Goal: Book appointment/travel/reservation

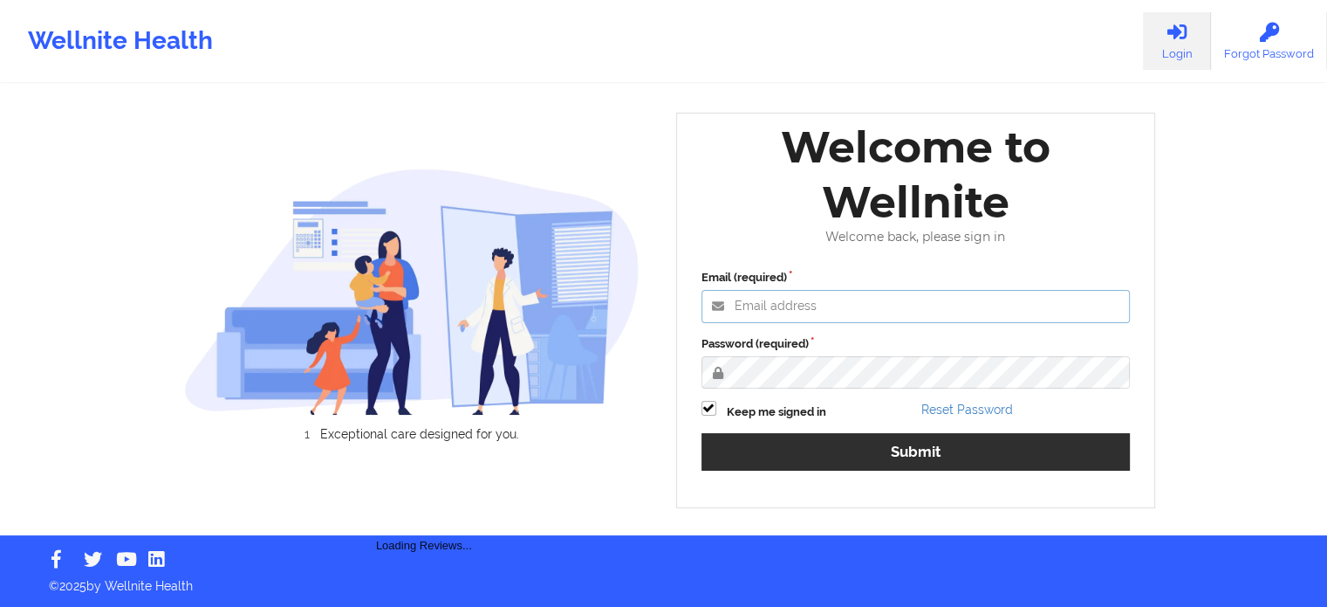
type input "[PERSON_NAME][EMAIL_ADDRESS][PERSON_NAME][DOMAIN_NAME]"
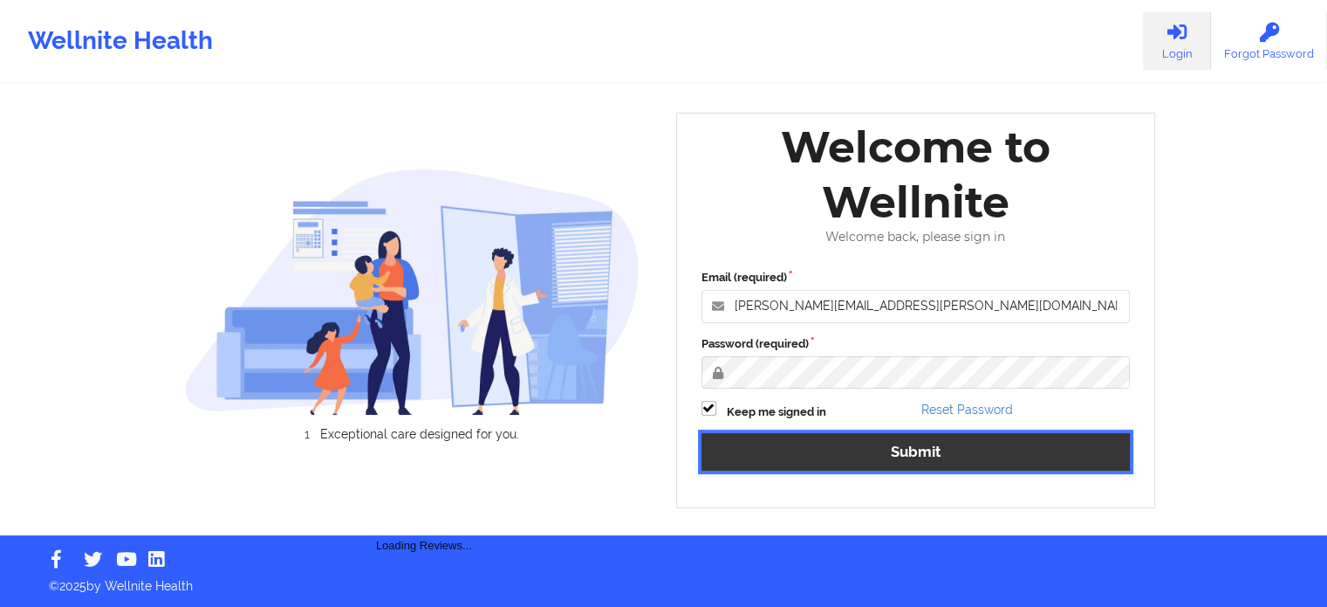
click at [895, 446] on button "Submit" at bounding box center [916, 452] width 429 height 38
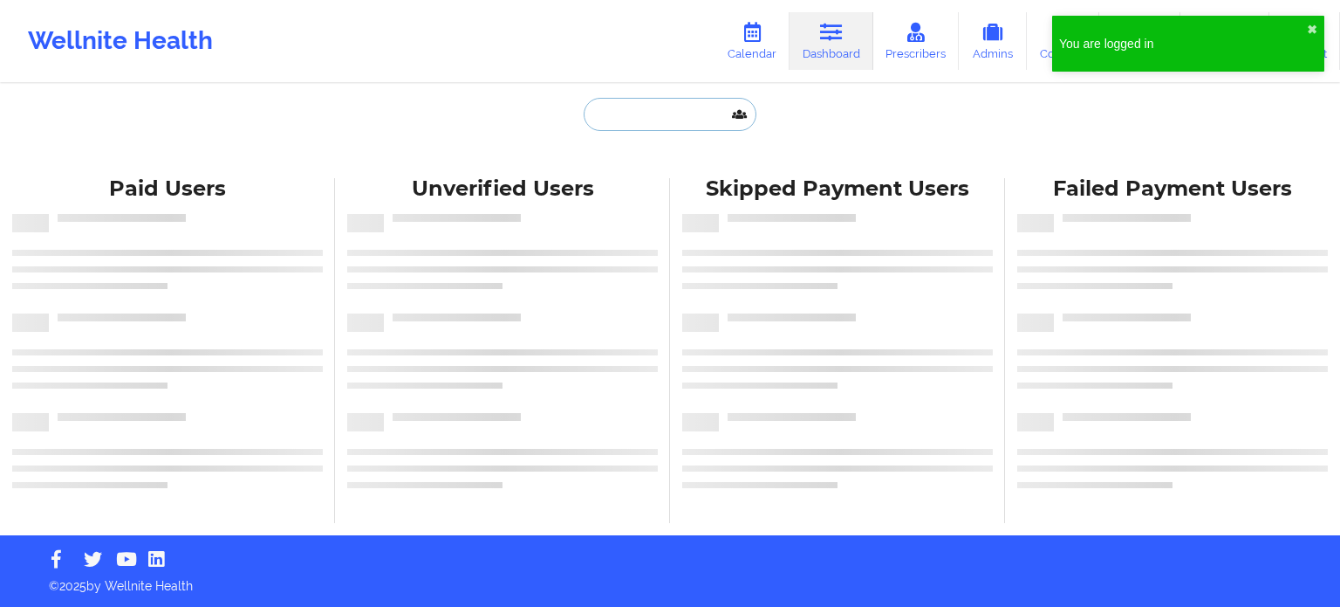
click at [644, 116] on input "text" at bounding box center [670, 114] width 173 height 33
paste input "kewlkatkafe@gmail.com"
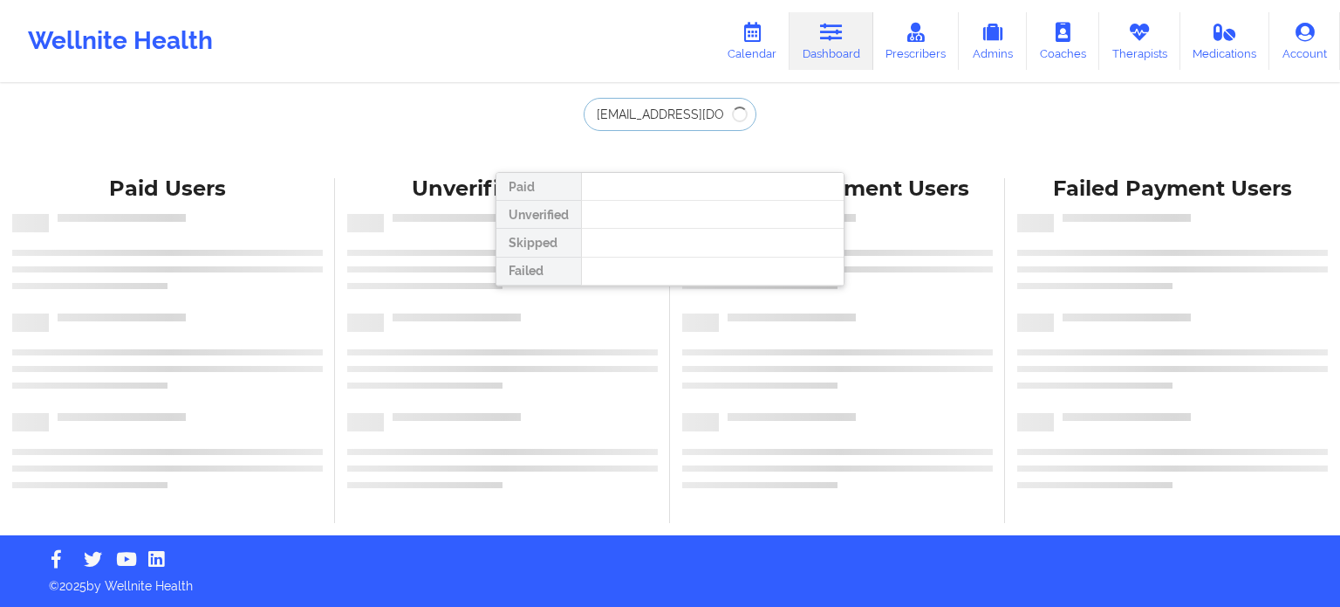
drag, startPoint x: 730, startPoint y: 111, endPoint x: 550, endPoint y: 101, distance: 180.0
click at [550, 101] on div "kewlkatkafe@gmail.com Paid Unverified Skipped Failed" at bounding box center [670, 132] width 349 height 68
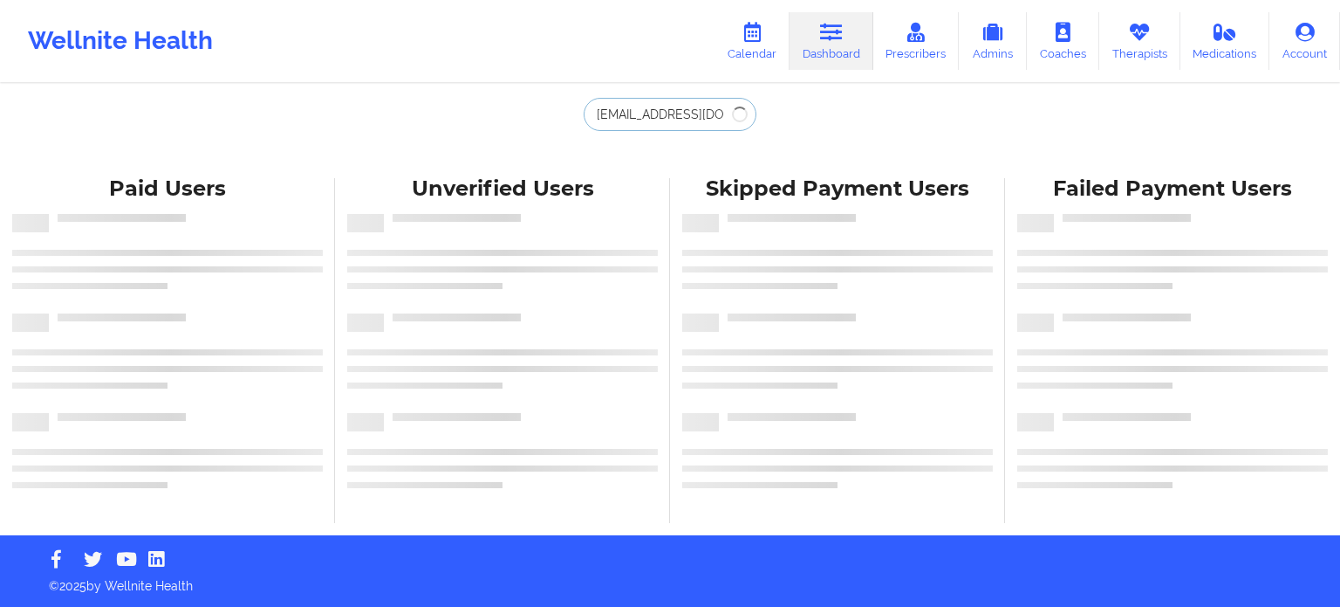
type input "kewlkatkafe@gmail.com"
click at [849, 115] on div "kewlkatkafe@gmail.com Paid Unverified Skipped Failed Paid Users Unverified User…" at bounding box center [670, 267] width 1340 height 535
click at [1133, 27] on icon at bounding box center [1139, 32] width 23 height 19
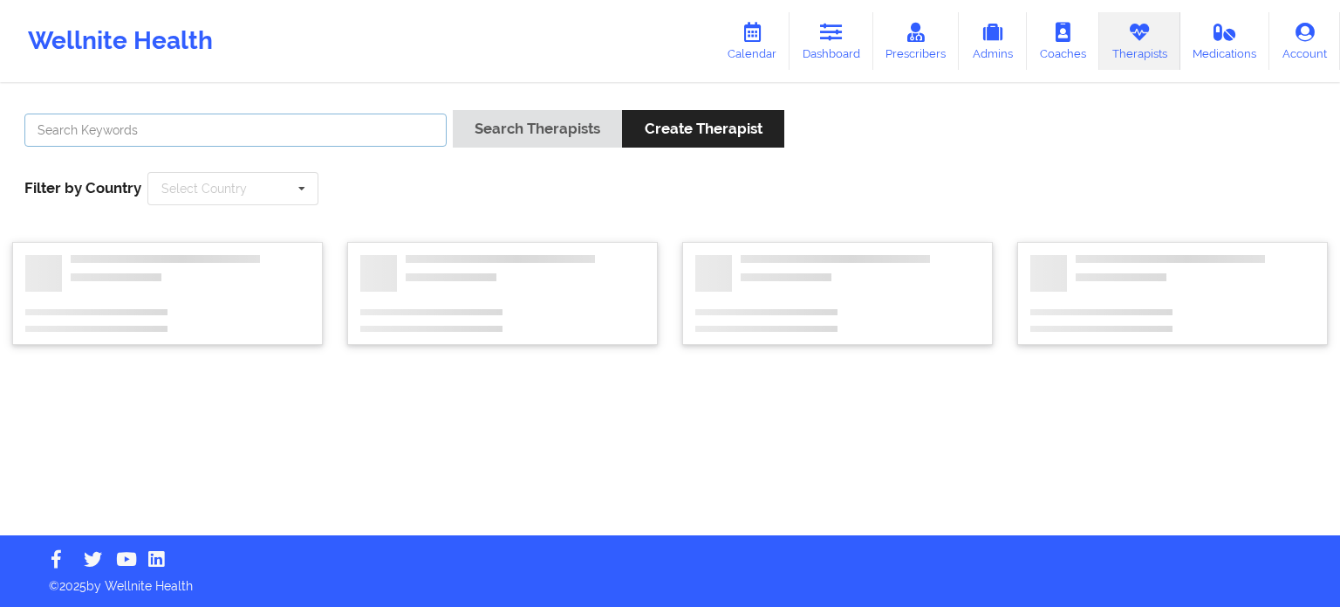
click at [319, 132] on input "text" at bounding box center [235, 129] width 422 height 33
click at [752, 42] on link "Calendar" at bounding box center [752, 41] width 75 height 58
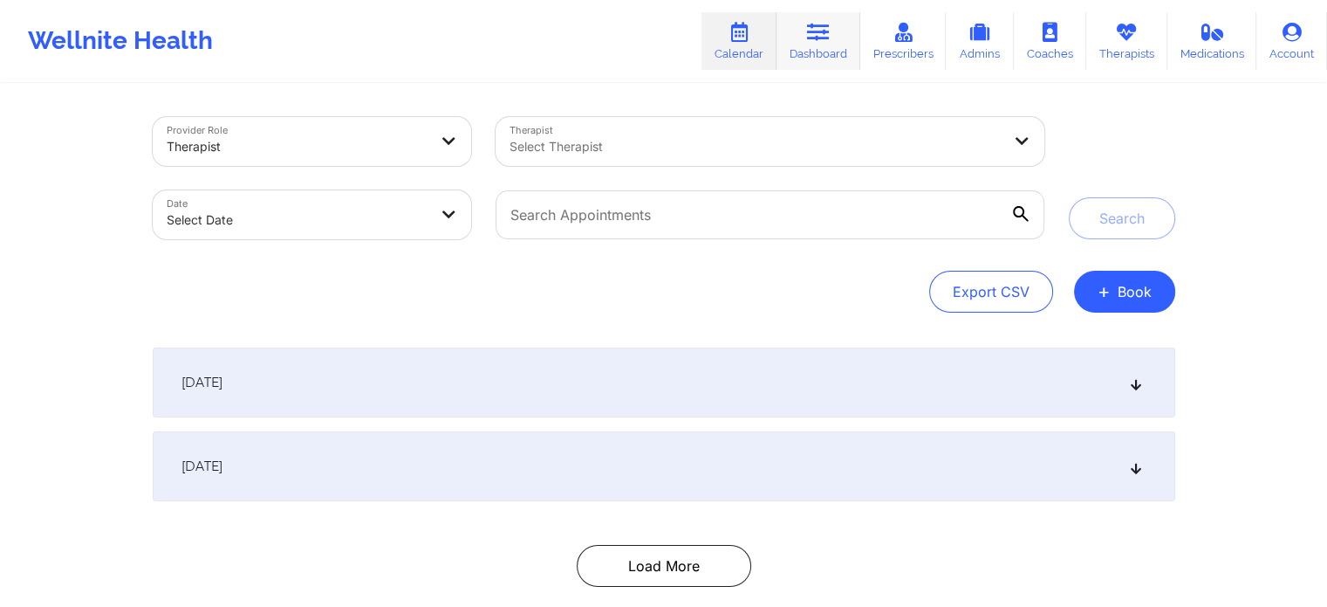
click at [817, 38] on icon at bounding box center [818, 32] width 23 height 19
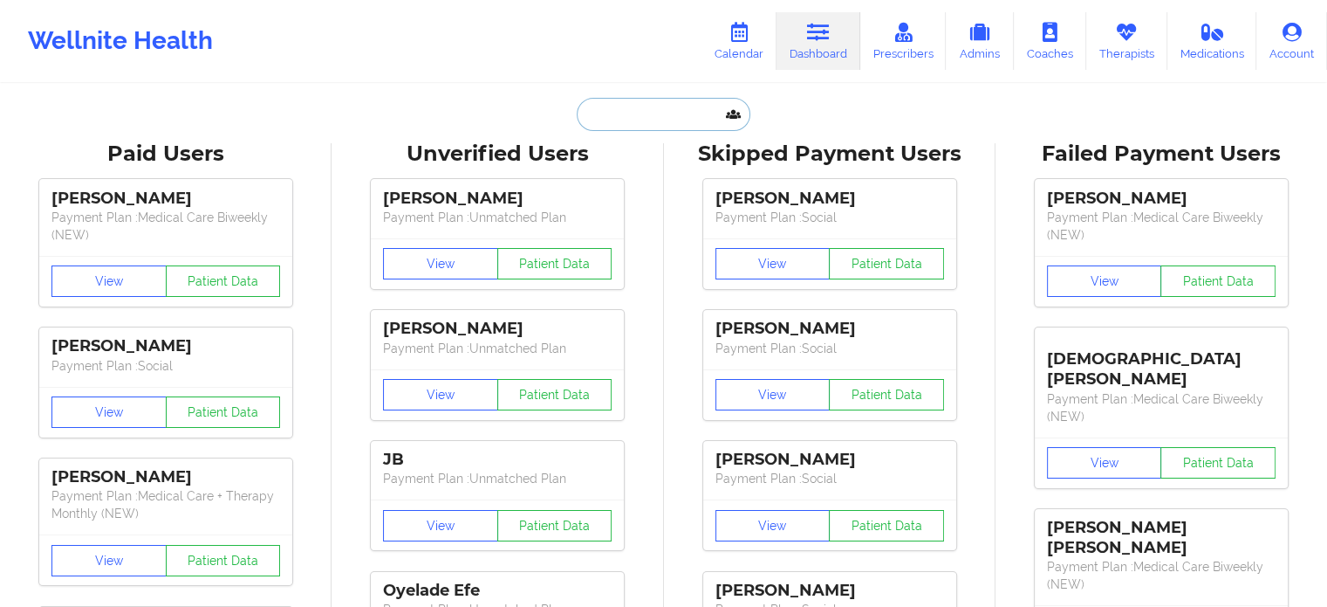
click at [671, 115] on input "text" at bounding box center [663, 114] width 173 height 33
paste input "kewlkatkafe@gmail.com"
type input "kewlkatkafe@gmail.com"
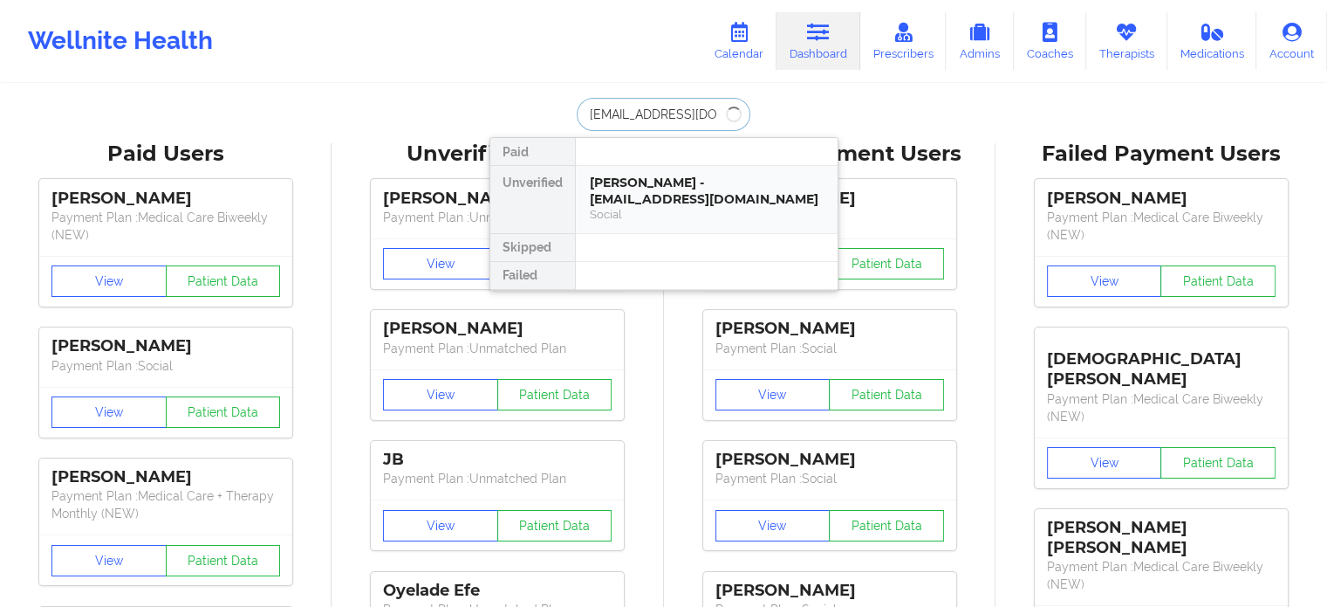
click at [636, 195] on div "Derrek Shephard - kewlkatkafe@gmail.com" at bounding box center [707, 191] width 234 height 32
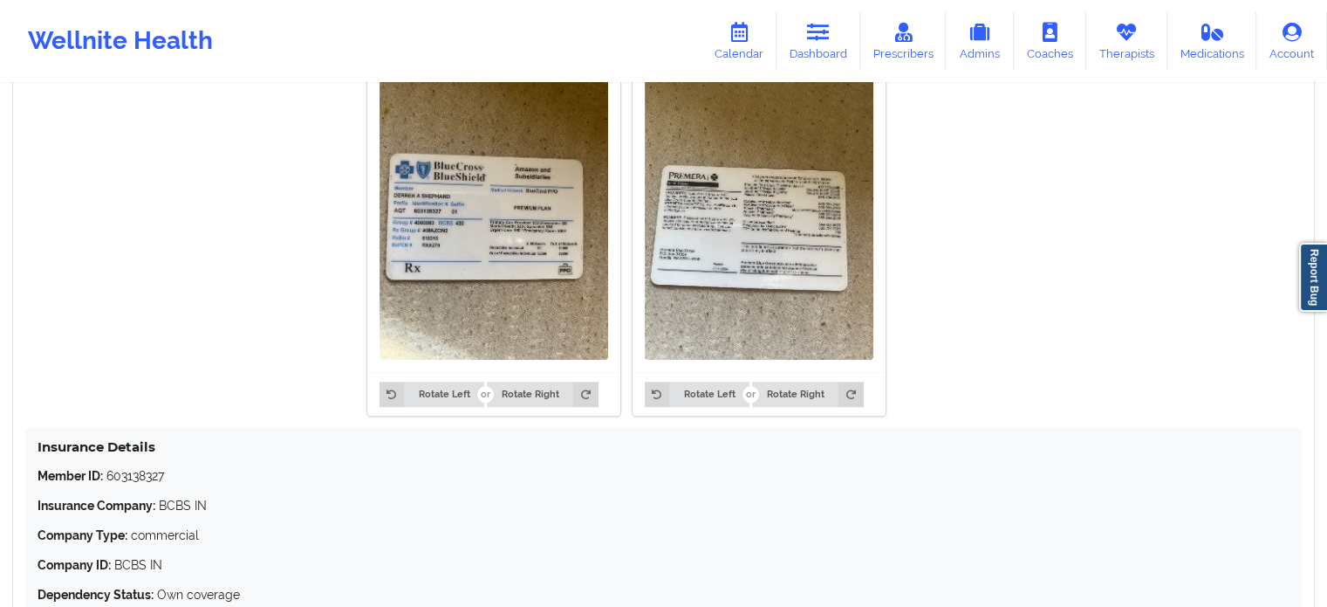
scroll to position [1494, 0]
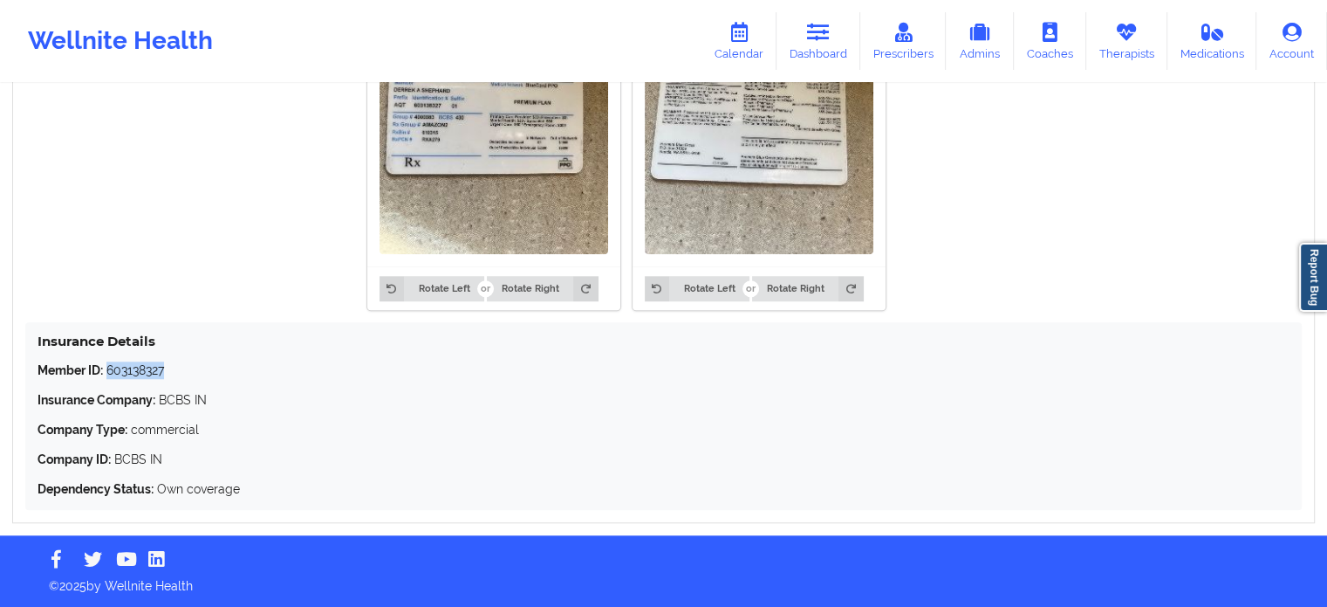
copy p "603138327"
drag, startPoint x: 185, startPoint y: 367, endPoint x: 109, endPoint y: 376, distance: 76.5
click at [109, 376] on p "Member ID: 603138327" at bounding box center [664, 369] width 1252 height 17
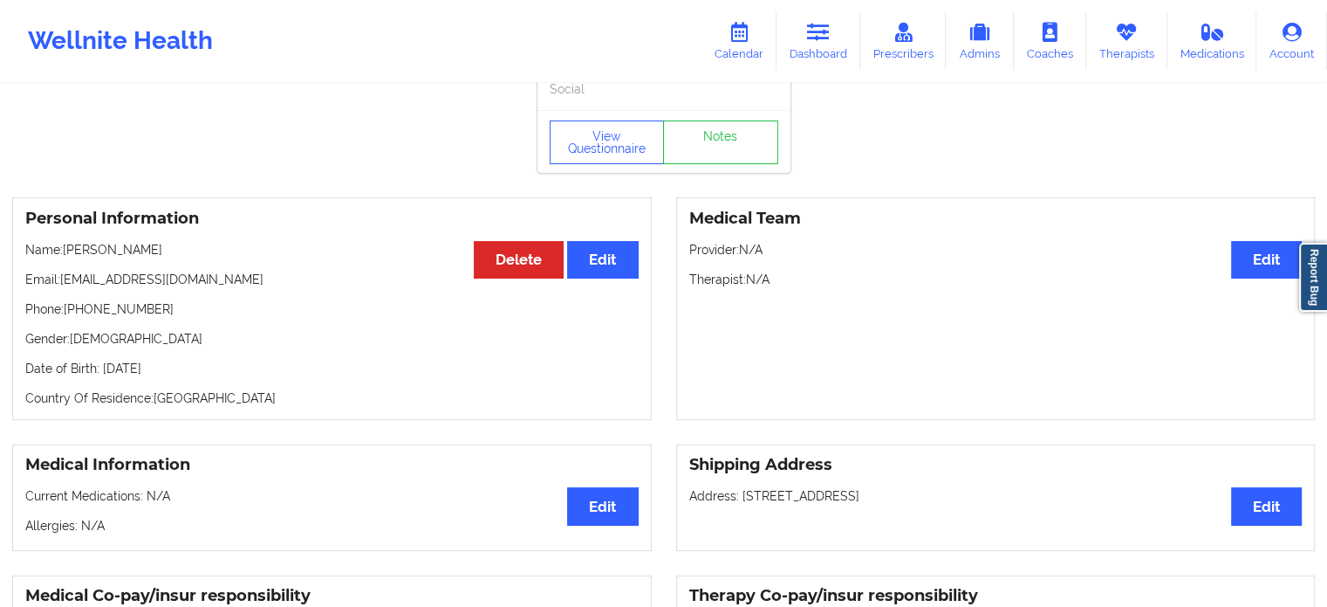
scroll to position [10, 0]
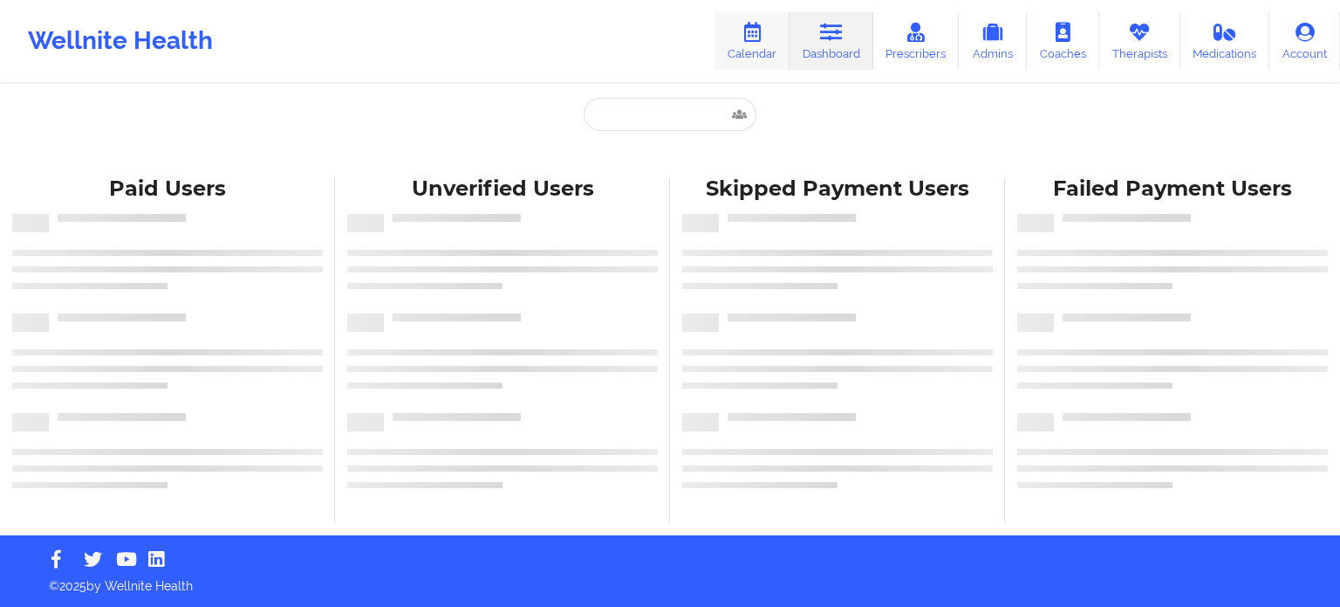
click at [745, 36] on icon at bounding box center [752, 32] width 23 height 19
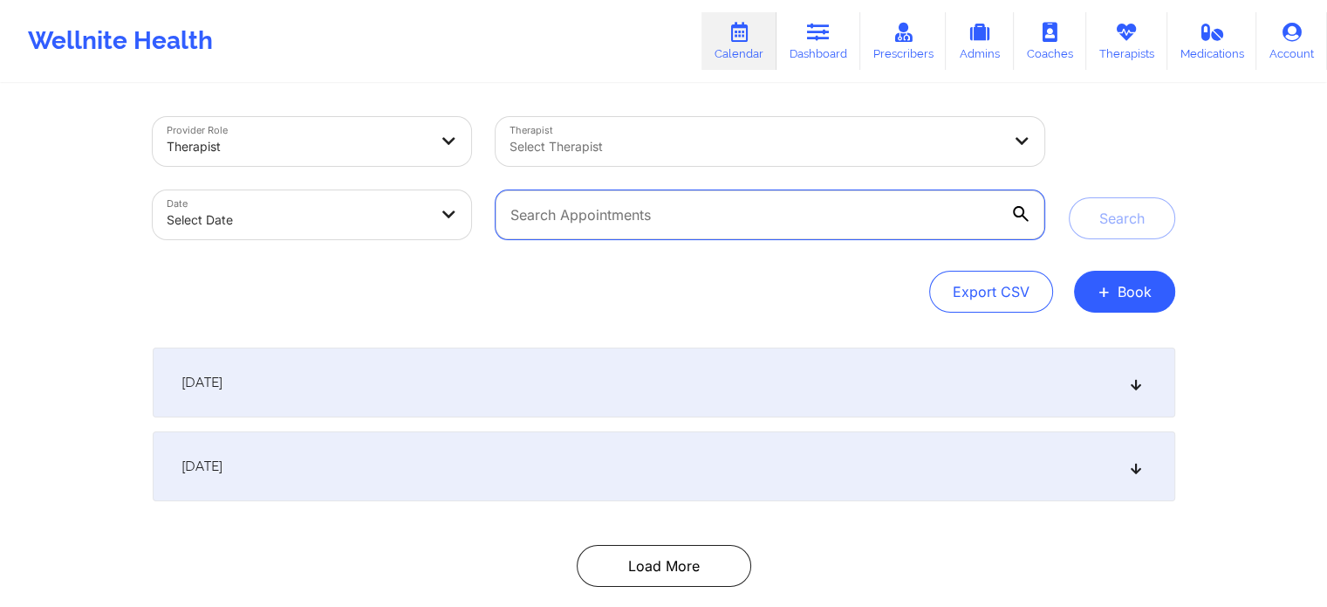
click at [646, 225] on input "text" at bounding box center [770, 214] width 548 height 49
paste input "[EMAIL_ADDRESS][DOMAIN_NAME]"
type input "[EMAIL_ADDRESS][DOMAIN_NAME]"
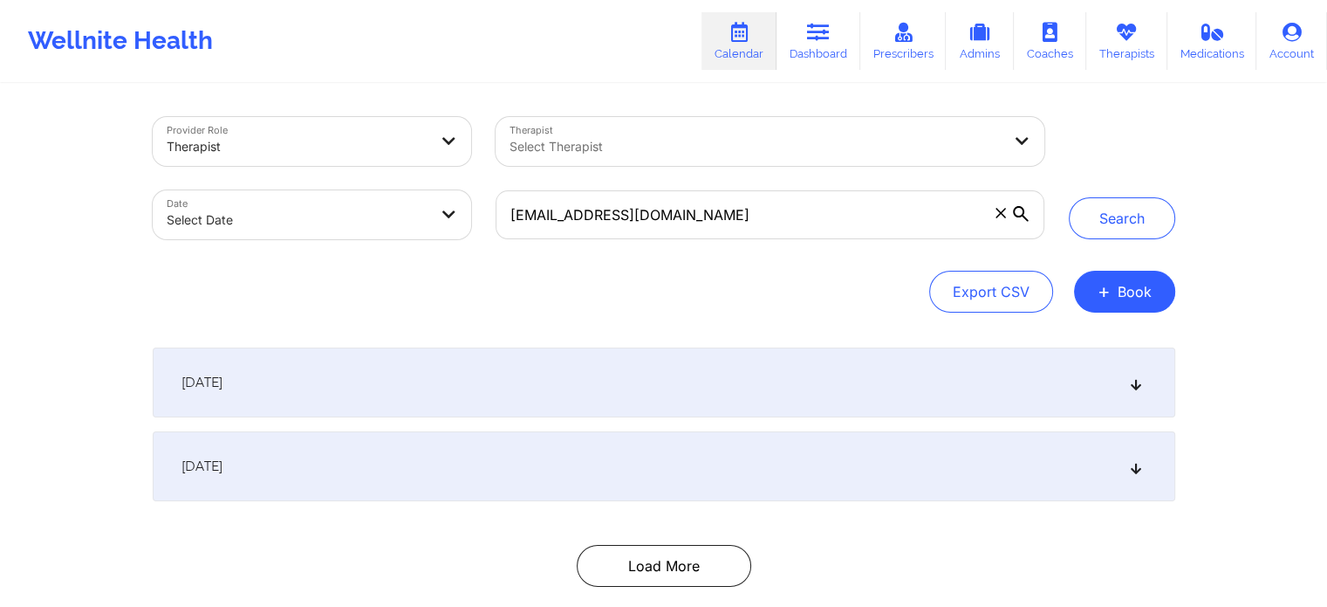
click at [1026, 207] on icon at bounding box center [1021, 214] width 16 height 16
click at [1026, 207] on input "[EMAIL_ADDRESS][DOMAIN_NAME]" at bounding box center [770, 214] width 548 height 49
click at [1099, 214] on button "Search" at bounding box center [1122, 218] width 106 height 42
click at [698, 139] on div at bounding box center [755, 146] width 491 height 21
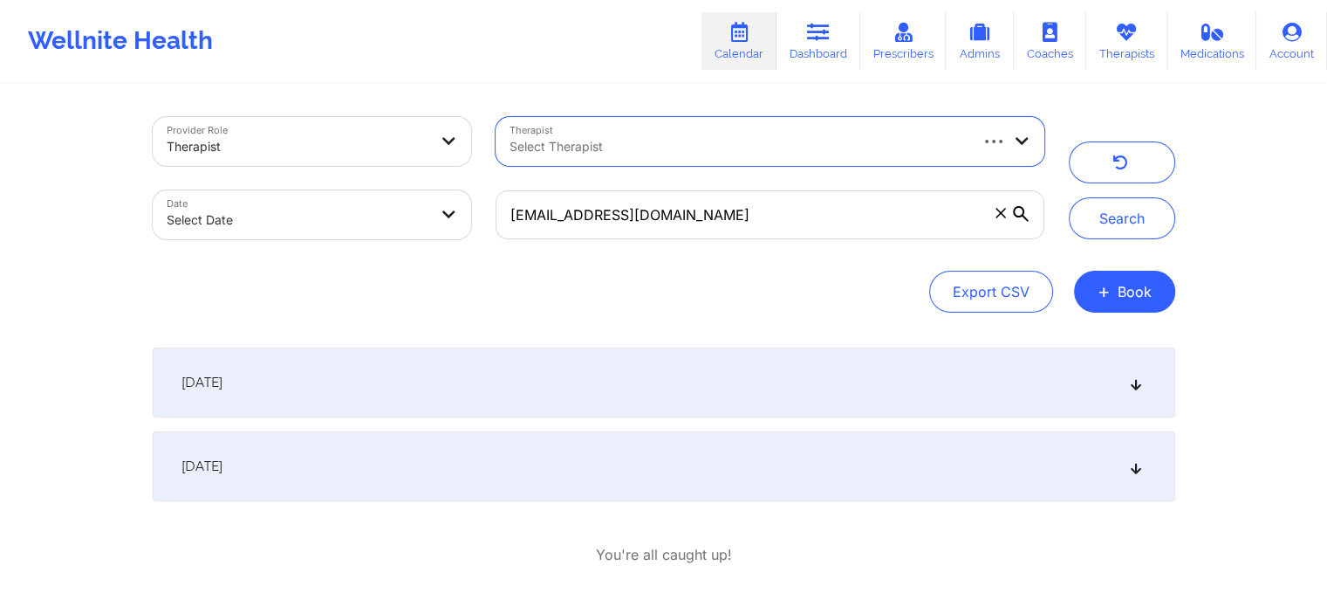
click at [1025, 142] on icon at bounding box center [1021, 140] width 17 height 15
click at [793, 285] on div "Export CSV + Book" at bounding box center [664, 292] width 1023 height 42
click at [349, 152] on div at bounding box center [298, 146] width 262 height 21
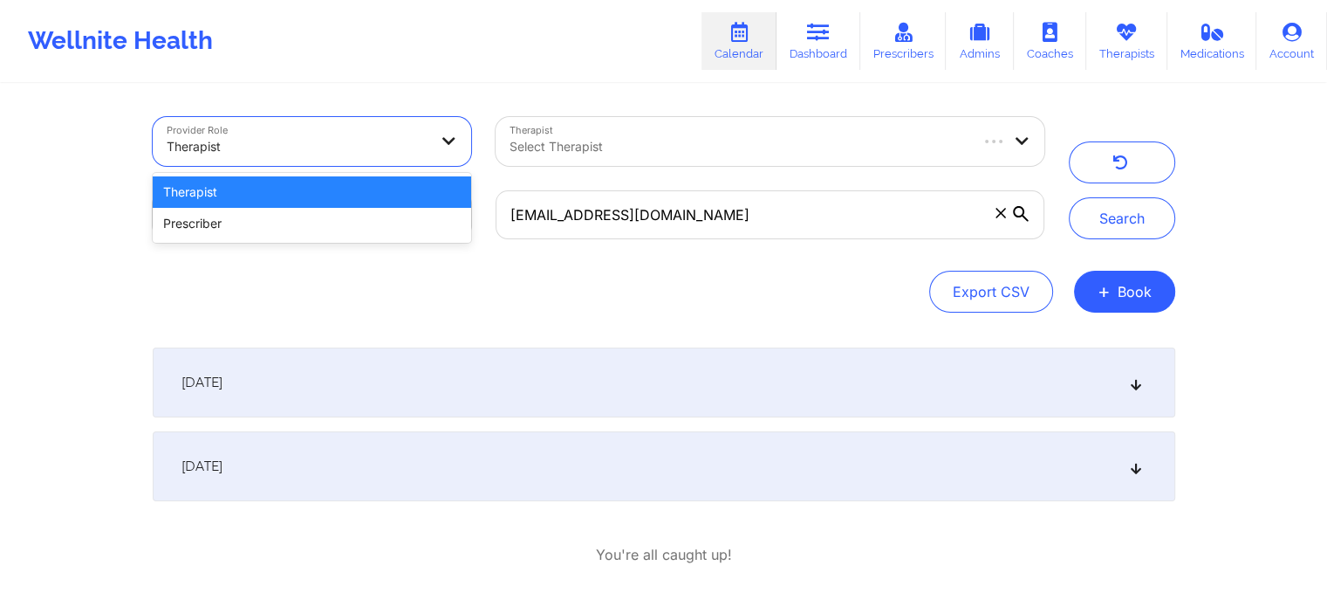
click at [348, 152] on div at bounding box center [298, 146] width 262 height 21
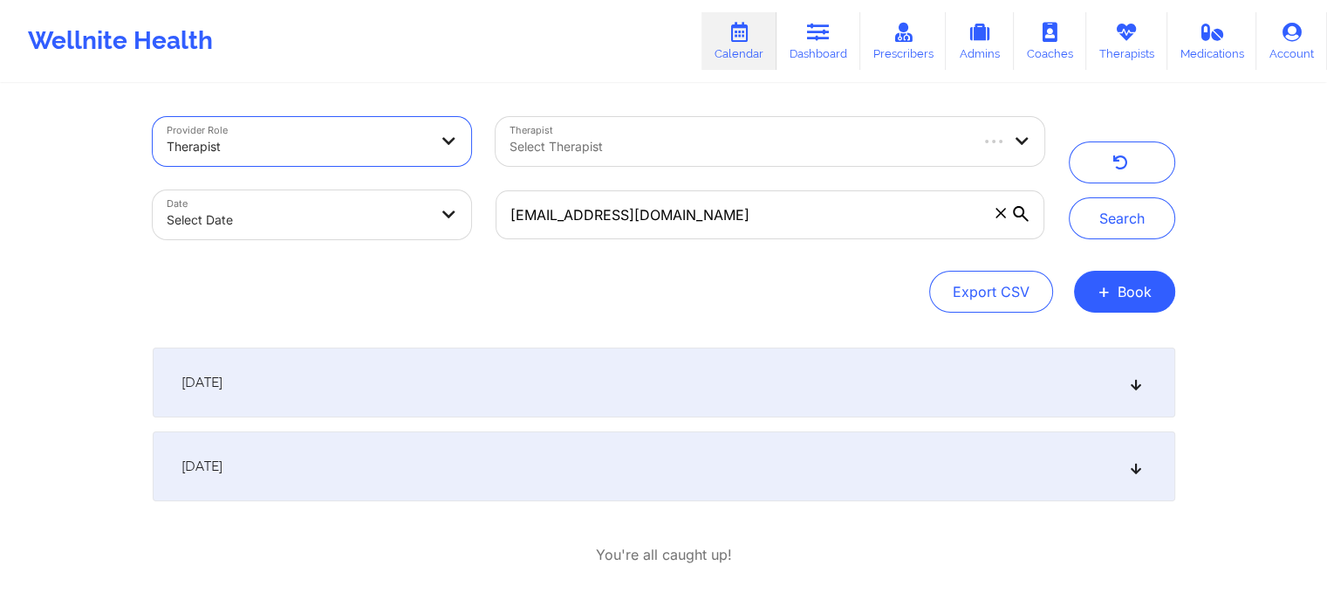
click at [566, 158] on div "Select Therapist" at bounding box center [732, 141] width 472 height 49
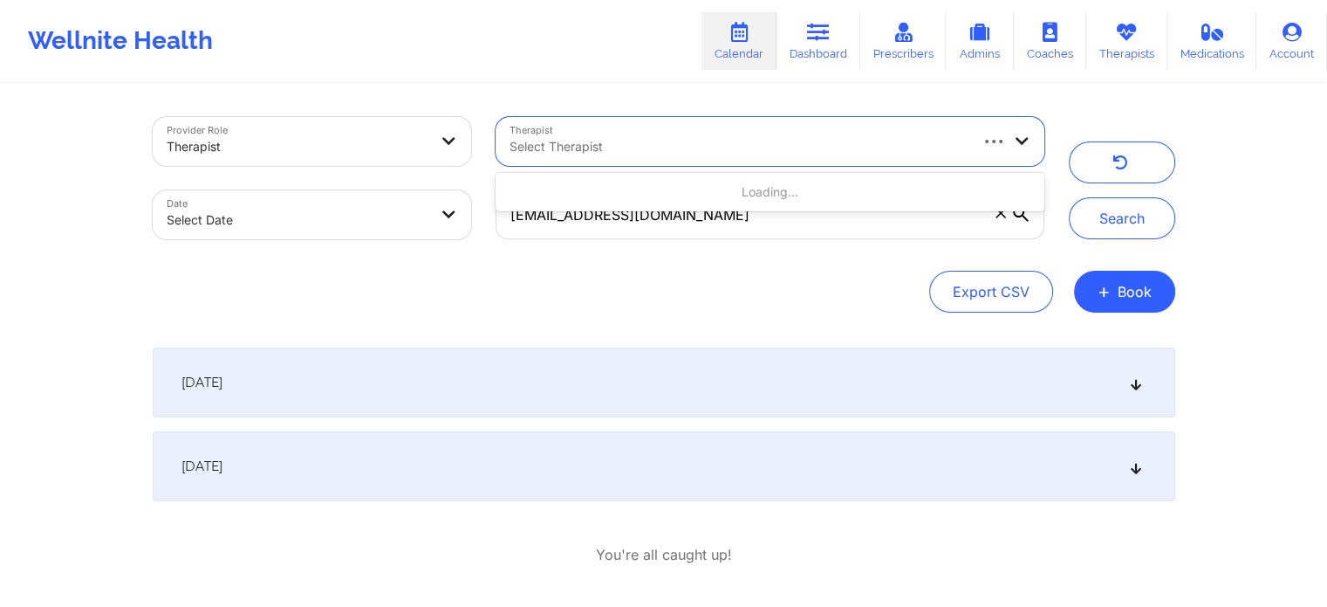
click at [394, 228] on body "Wellnite Health Calendar Dashboard Prescribers Admins Coaches Therapists Medica…" at bounding box center [663, 303] width 1327 height 607
select select "2025-8"
select select "2025-9"
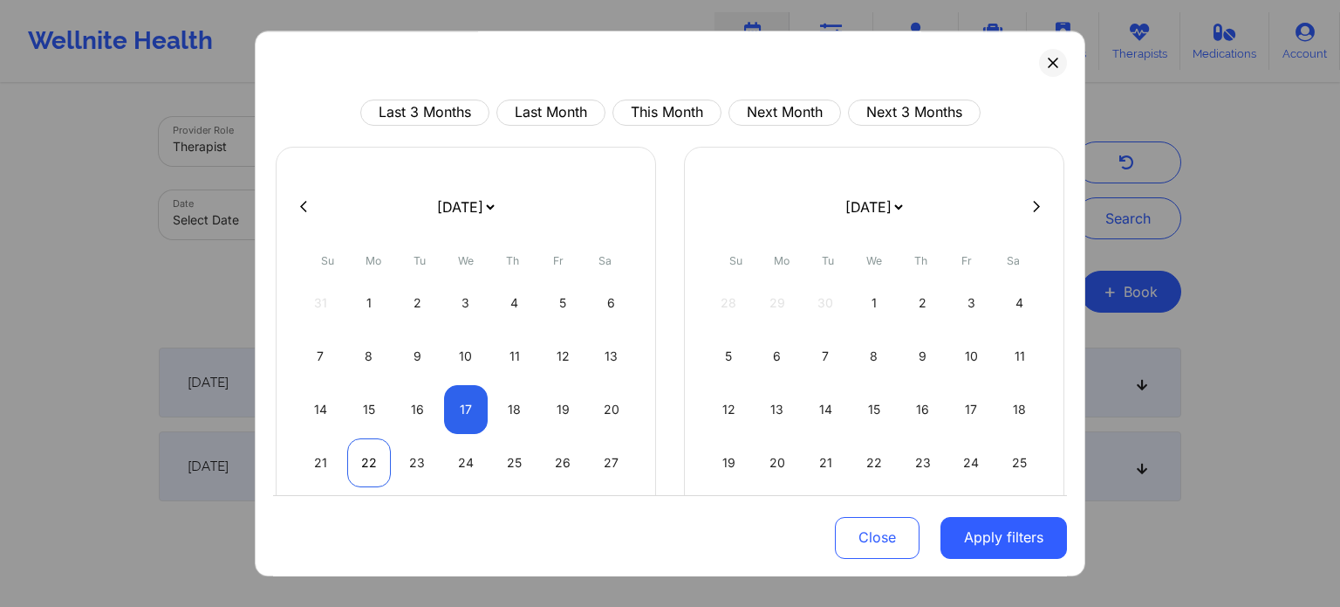
click at [360, 463] on div "22" at bounding box center [369, 462] width 45 height 49
select select "2025-8"
select select "2025-9"
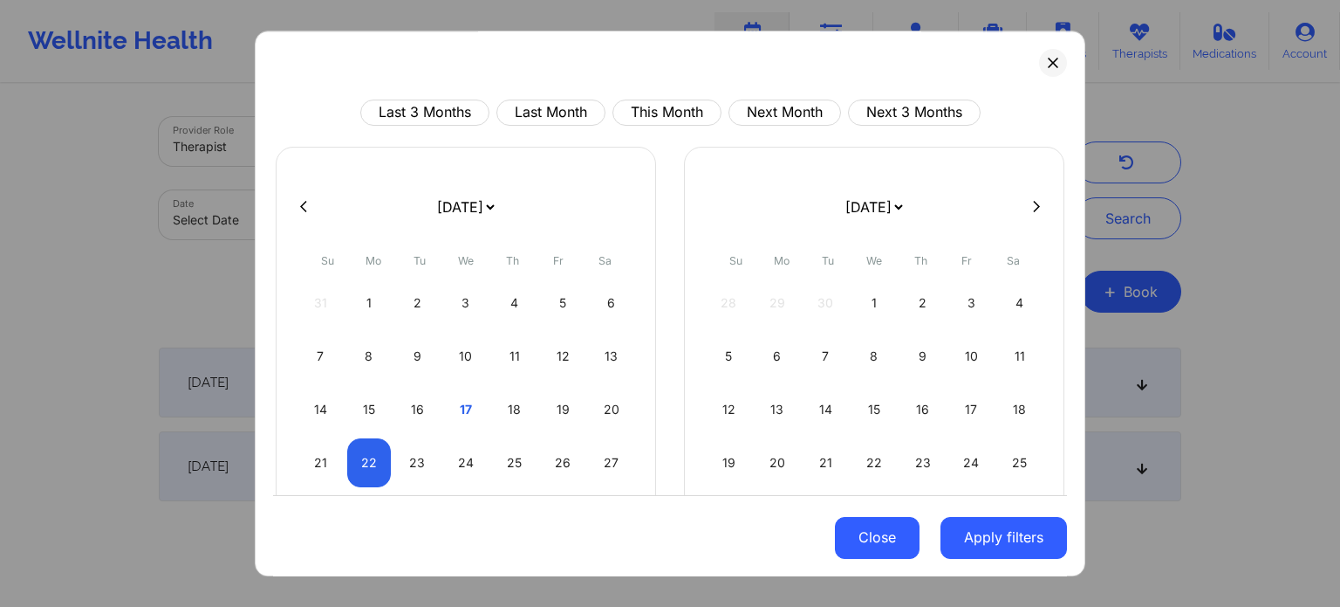
select select "2025-8"
select select "2025-9"
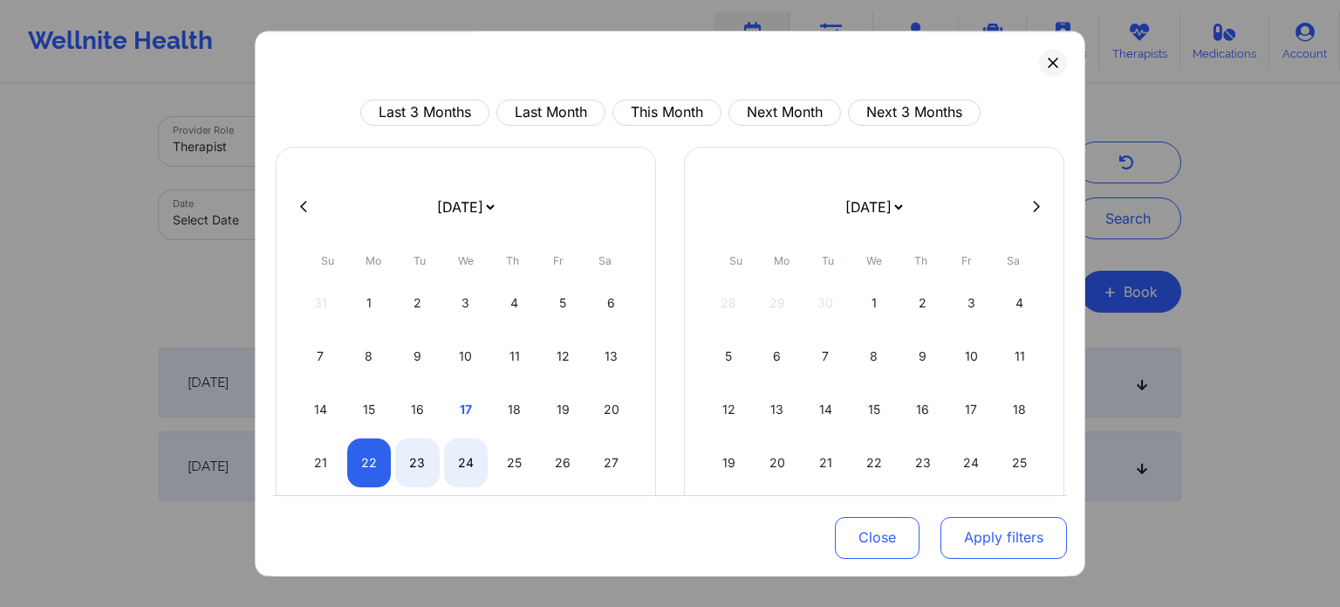
click at [1014, 545] on button "Apply filters" at bounding box center [1004, 537] width 127 height 42
select select "2025-8"
select select "2025-9"
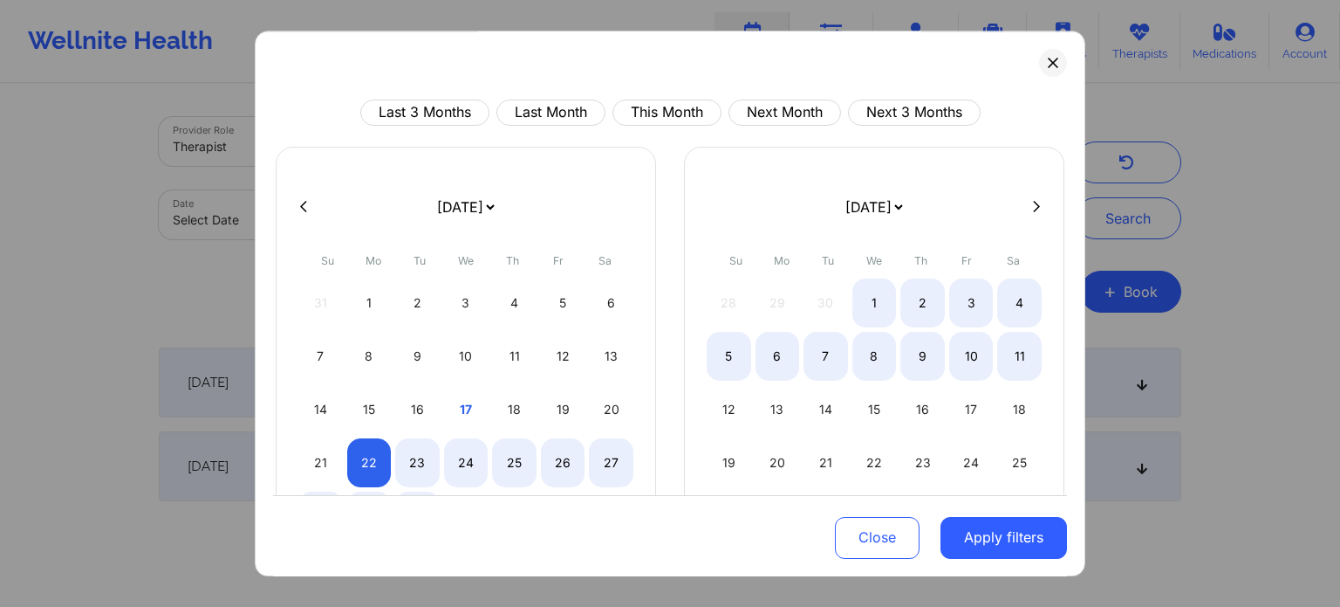
select select "2025-8"
select select "2025-9"
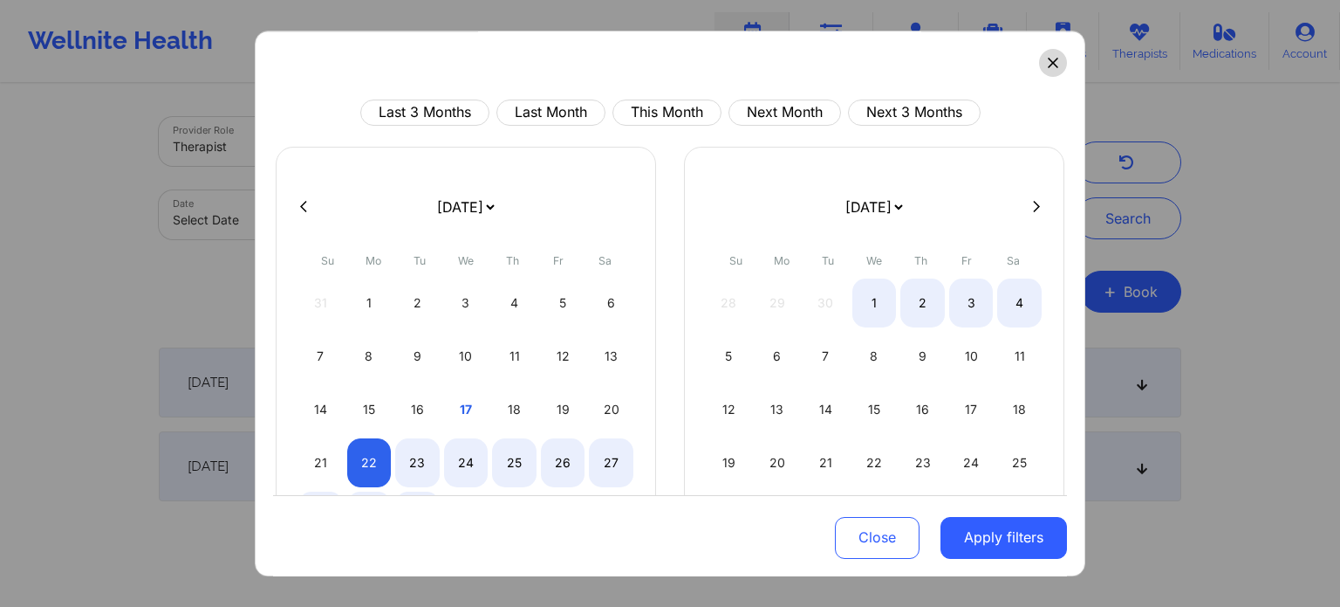
click at [1044, 72] on button at bounding box center [1053, 63] width 28 height 28
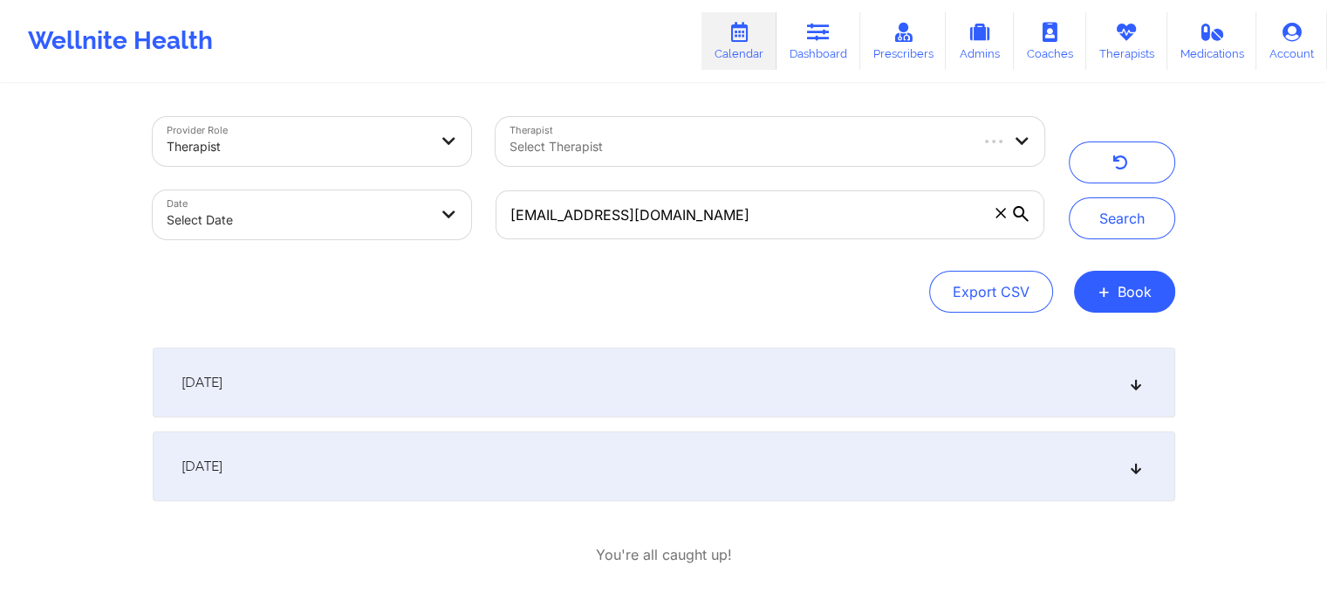
click at [270, 209] on body "Wellnite Health Calendar Dashboard Prescribers Admins Coaches Therapists Medica…" at bounding box center [663, 303] width 1327 height 607
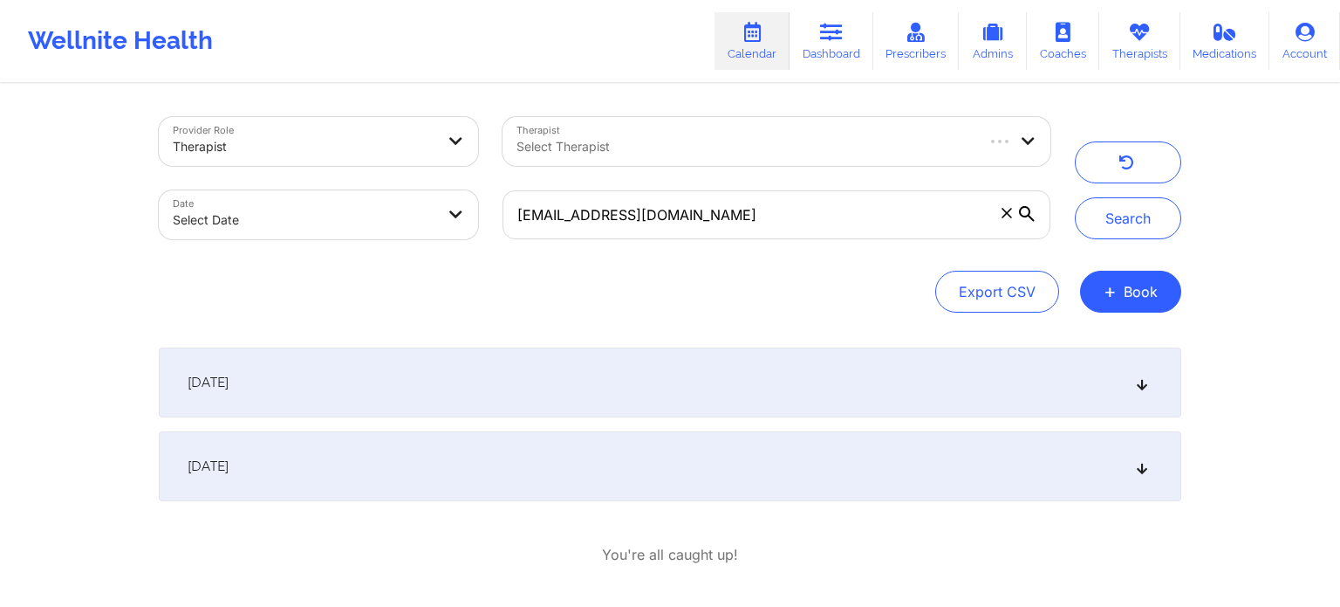
select select "2025-8"
select select "2025-9"
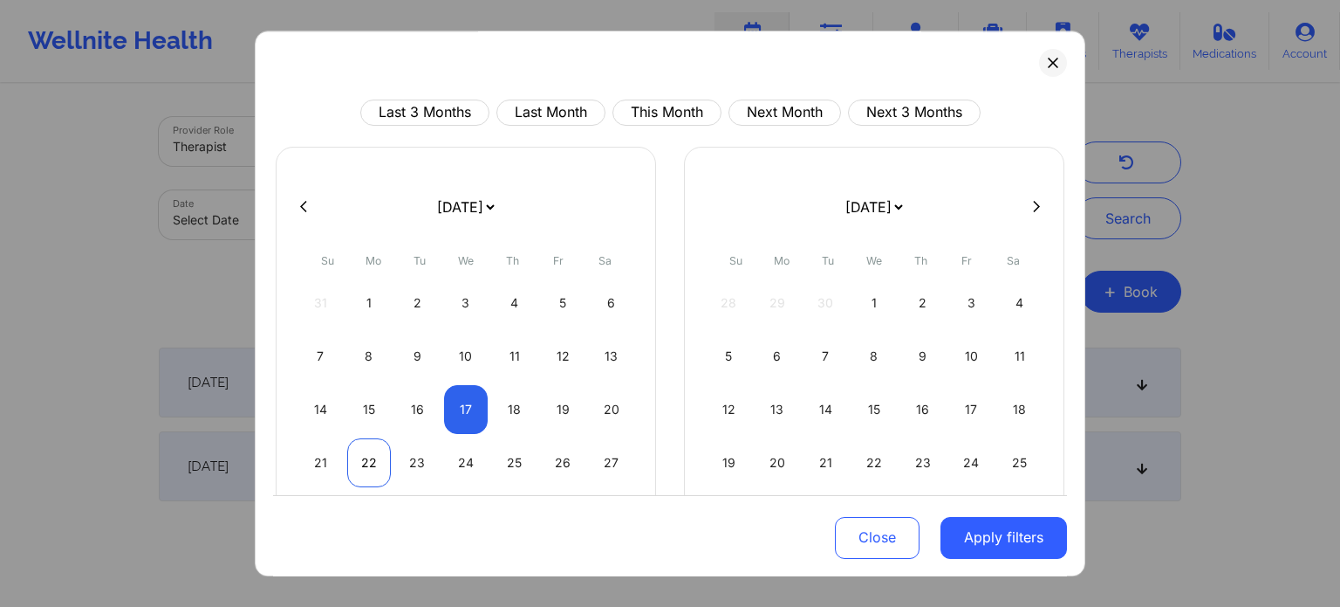
click at [353, 466] on div "22" at bounding box center [369, 462] width 45 height 49
select select "2025-8"
select select "2025-9"
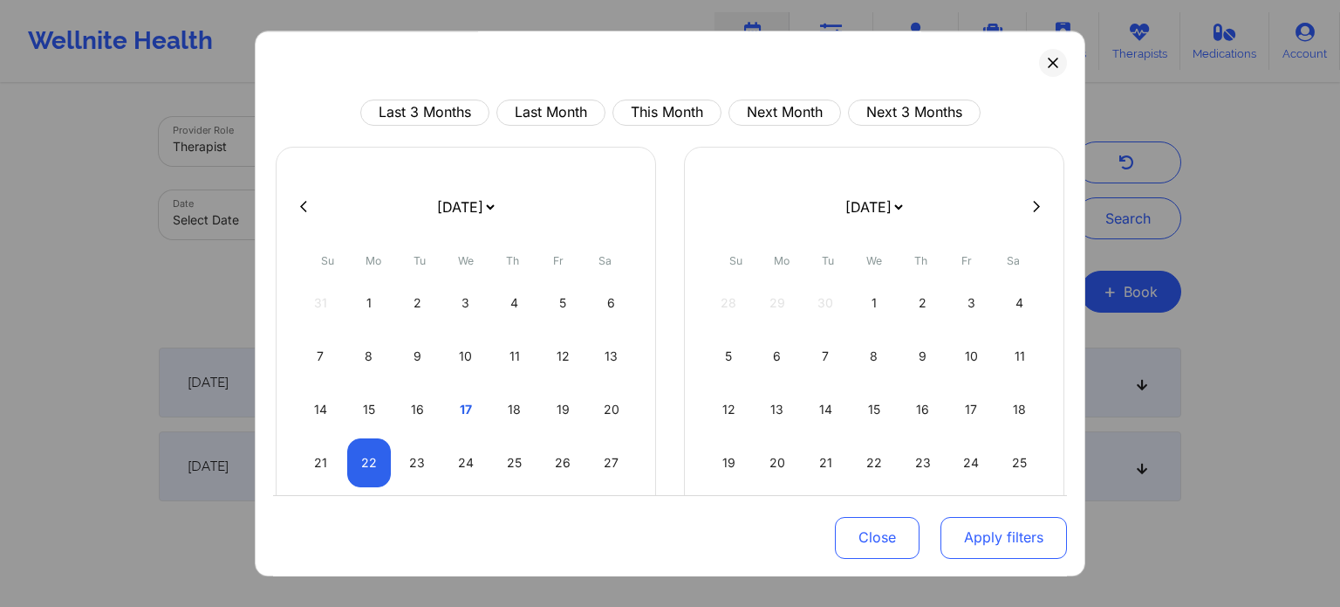
click at [1000, 547] on button "Apply filters" at bounding box center [1004, 537] width 127 height 42
select select "2025-8"
select select "2025-9"
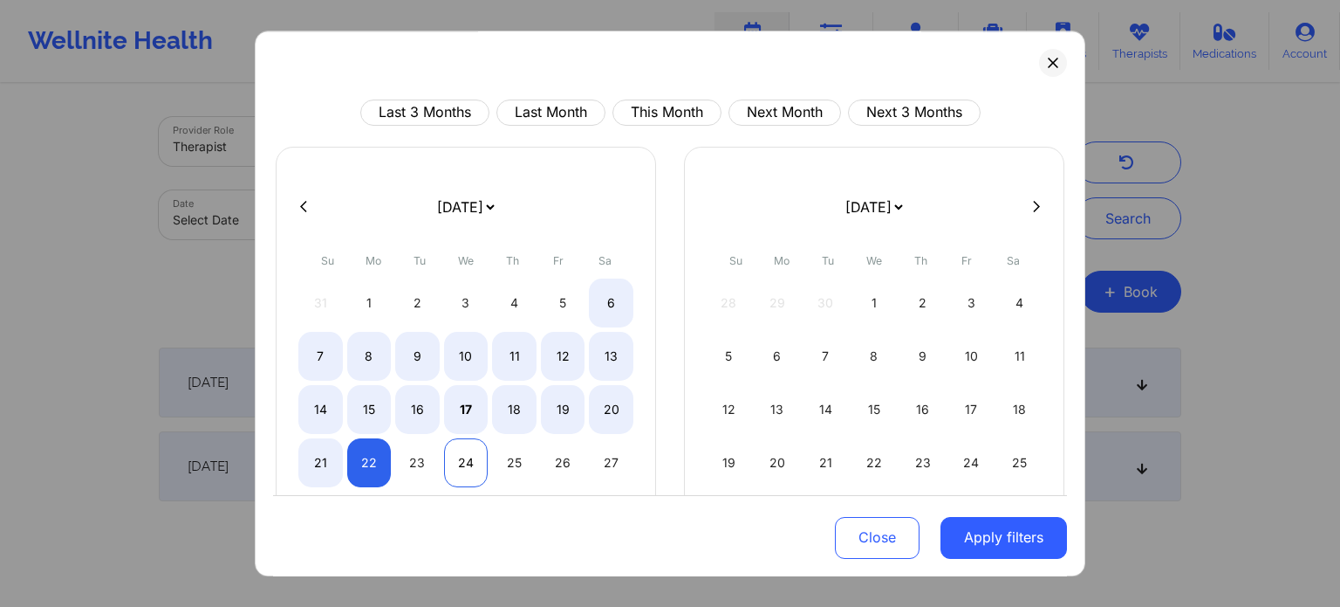
select select "2025-8"
select select "2025-9"
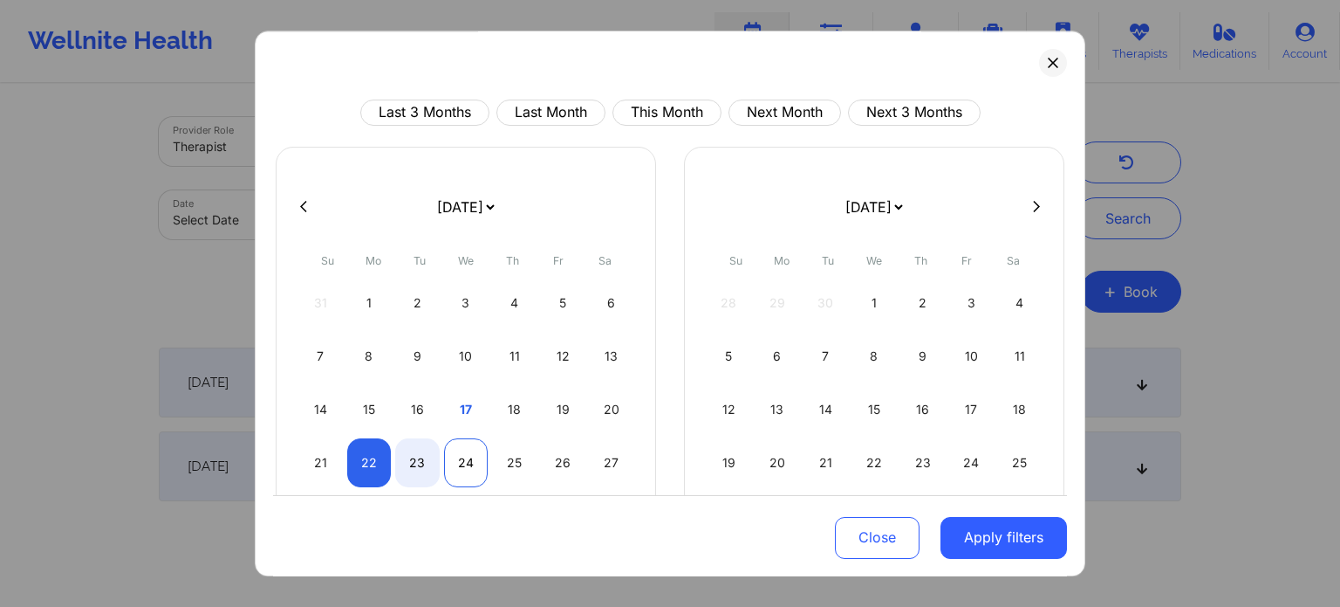
select select "2025-8"
select select "2025-9"
select select "2025-8"
select select "2025-9"
click at [510, 476] on div "25" at bounding box center [514, 462] width 45 height 49
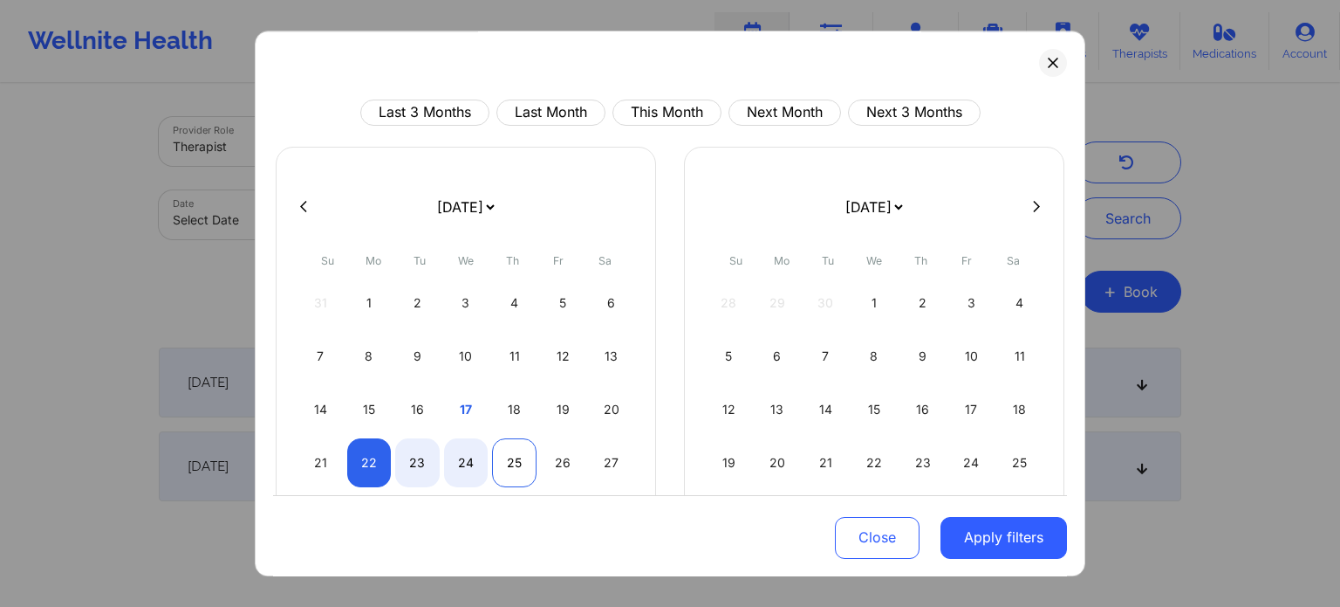
select select "2025-8"
select select "2025-9"
click at [1024, 535] on button "Apply filters" at bounding box center [1004, 537] width 127 height 42
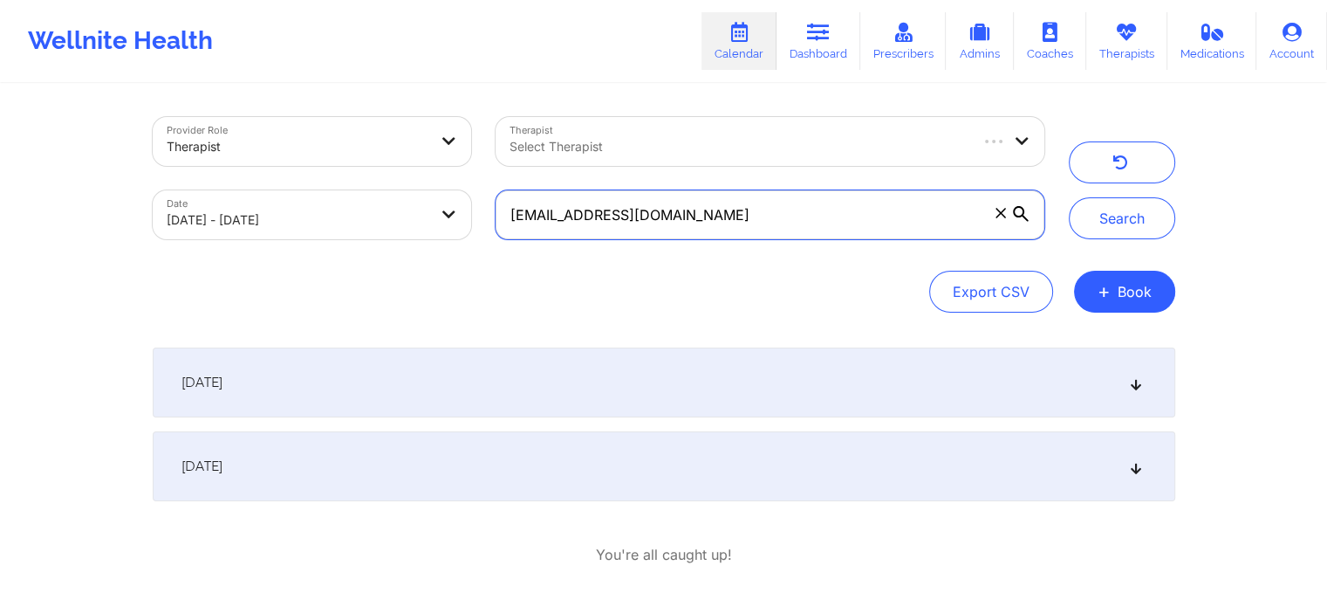
click at [835, 216] on input "[EMAIL_ADDRESS][DOMAIN_NAME]" at bounding box center [770, 214] width 548 height 49
click at [998, 210] on icon at bounding box center [1001, 213] width 10 height 10
click at [998, 210] on input "[EMAIL_ADDRESS][DOMAIN_NAME]" at bounding box center [770, 214] width 548 height 49
paste input "[PERSON_NAME]"
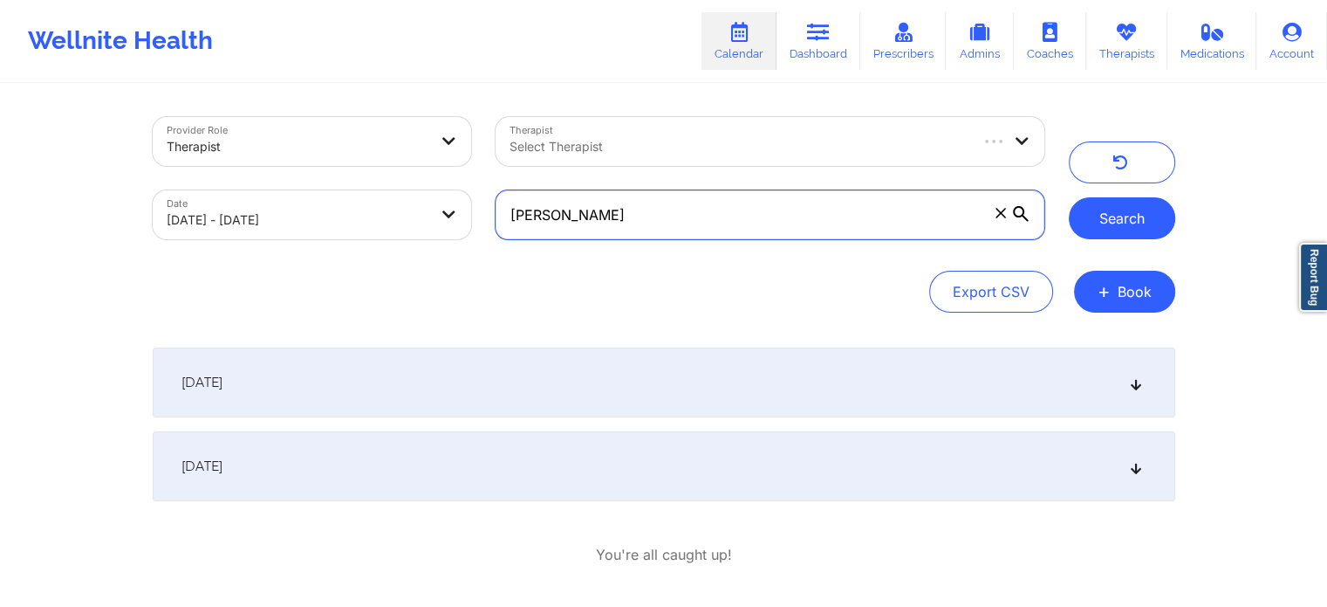
type input "[PERSON_NAME]"
click at [1146, 221] on button "Search" at bounding box center [1122, 218] width 106 height 42
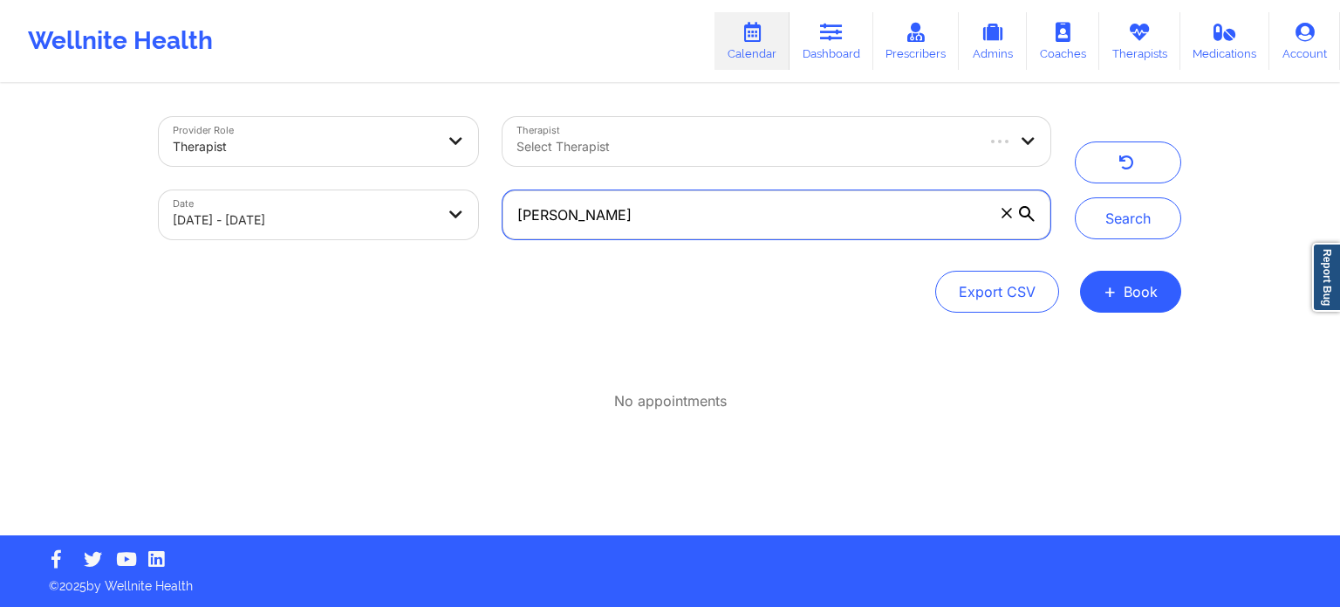
click at [771, 205] on input "[PERSON_NAME]" at bounding box center [777, 214] width 548 height 49
paste input "[EMAIL_ADDRESS][DOMAIN_NAME]"
type input "[EMAIL_ADDRESS][DOMAIN_NAME]"
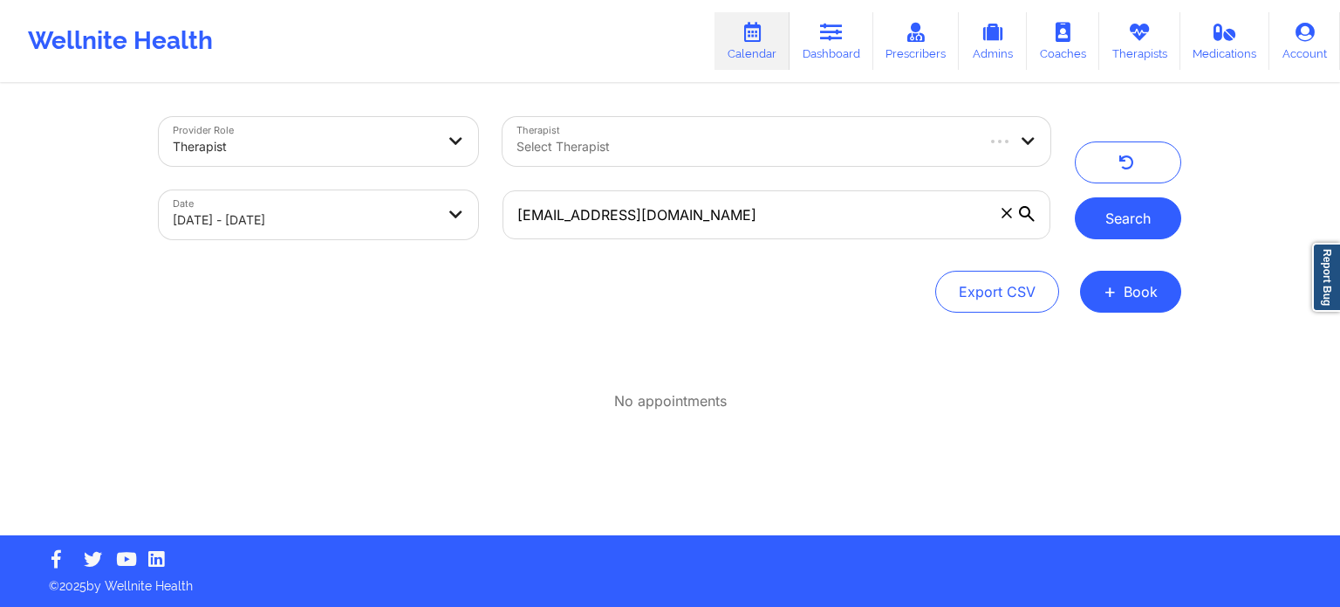
click at [1134, 216] on button "Search" at bounding box center [1128, 218] width 106 height 42
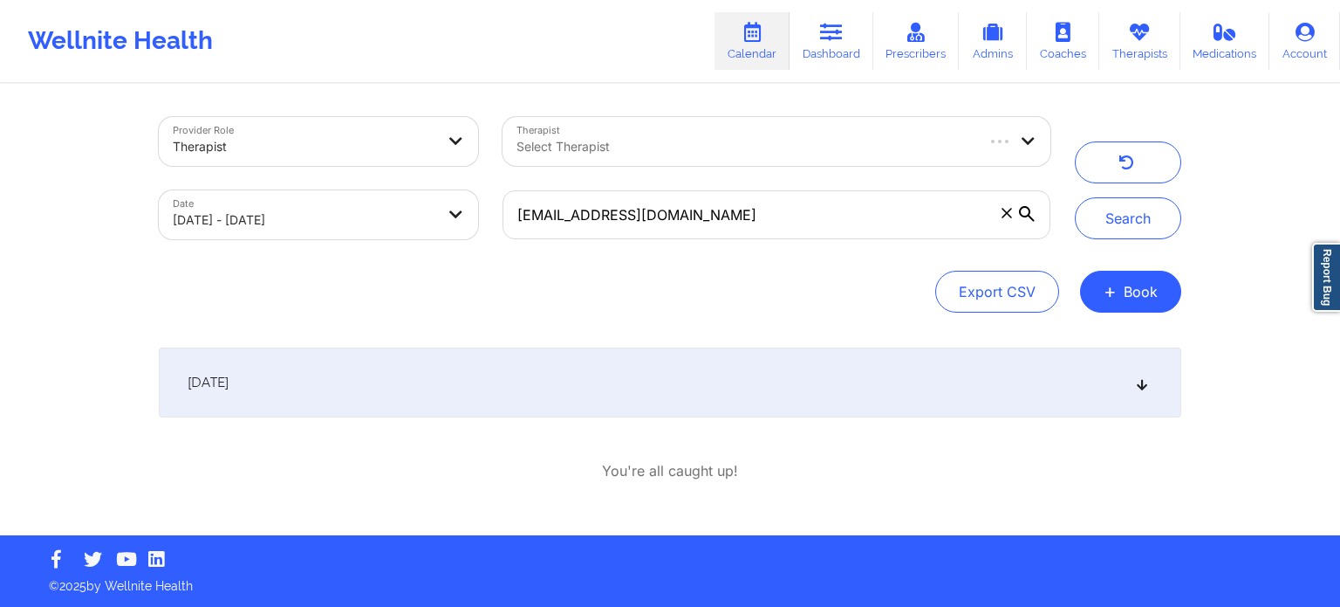
click at [670, 399] on div "[DATE]" at bounding box center [670, 382] width 1023 height 70
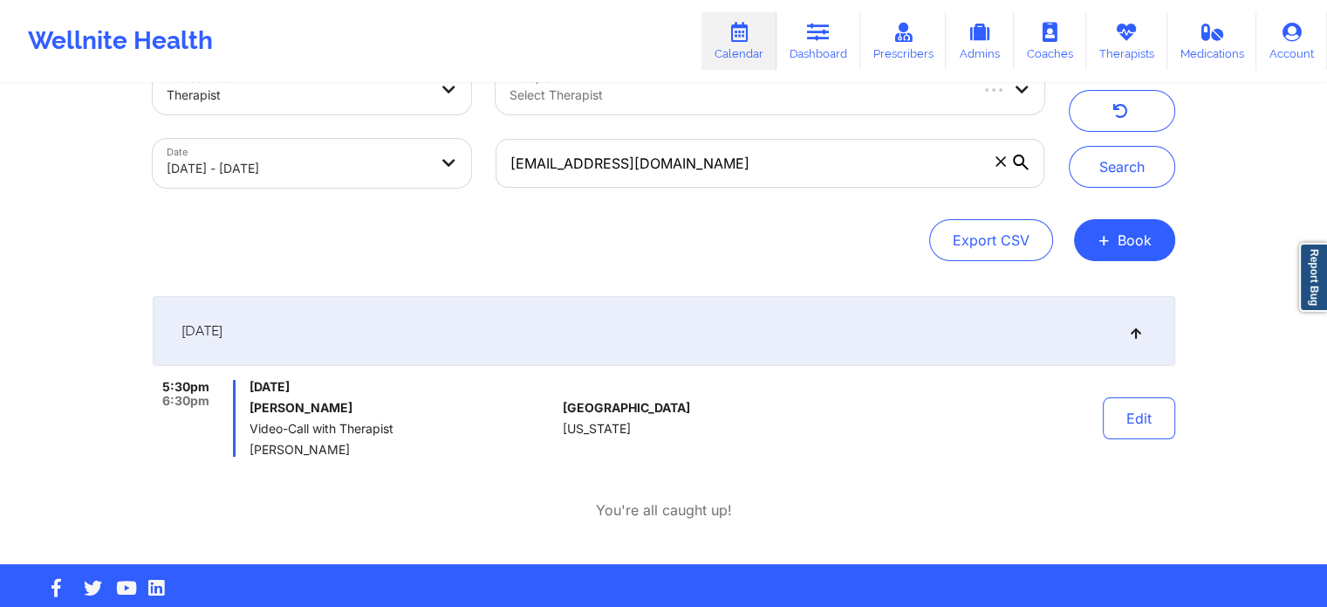
scroll to position [79, 0]
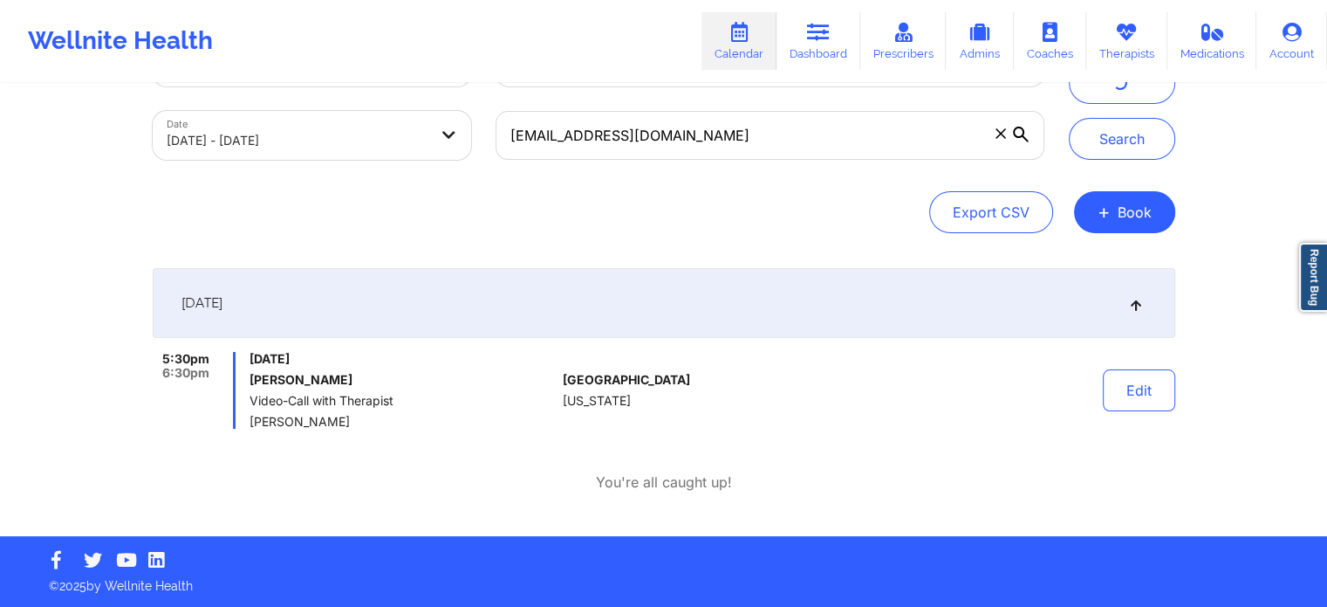
drag, startPoint x: 360, startPoint y: 425, endPoint x: 242, endPoint y: 421, distance: 117.9
click at [242, 421] on div "5:30pm 6:30pm [DATE] [PERSON_NAME] Video-Call with Therapist [PERSON_NAME]" at bounding box center [355, 390] width 404 height 77
click at [339, 424] on span "[PERSON_NAME]" at bounding box center [403, 422] width 306 height 14
click at [373, 423] on span "[PERSON_NAME]" at bounding box center [403, 422] width 306 height 14
click at [360, 463] on div "[DATE] 5:30pm 6:30pm [DATE] [PERSON_NAME] Video-Call with Therapist [PERSON_NAM…" at bounding box center [664, 380] width 1023 height 224
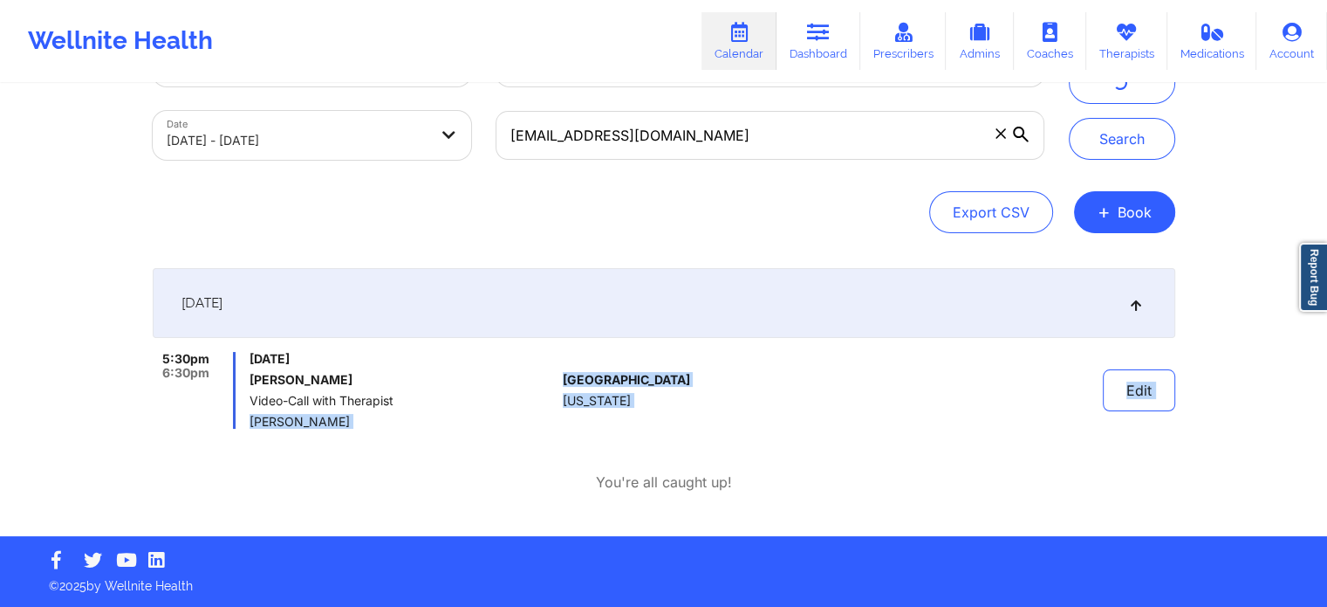
drag, startPoint x: 363, startPoint y: 429, endPoint x: 247, endPoint y: 426, distance: 116.1
click at [247, 426] on div "[DATE] 5:30pm 6:30pm [DATE] [PERSON_NAME] Video-Call with Therapist [PERSON_NAM…" at bounding box center [664, 380] width 1023 height 224
click at [353, 436] on div "[DATE] 5:30pm 6:30pm [DATE] [PERSON_NAME] Video-Call with Therapist [PERSON_NAM…" at bounding box center [664, 380] width 1023 height 224
copy span "[PERSON_NAME]"
drag, startPoint x: 398, startPoint y: 422, endPoint x: 250, endPoint y: 422, distance: 147.5
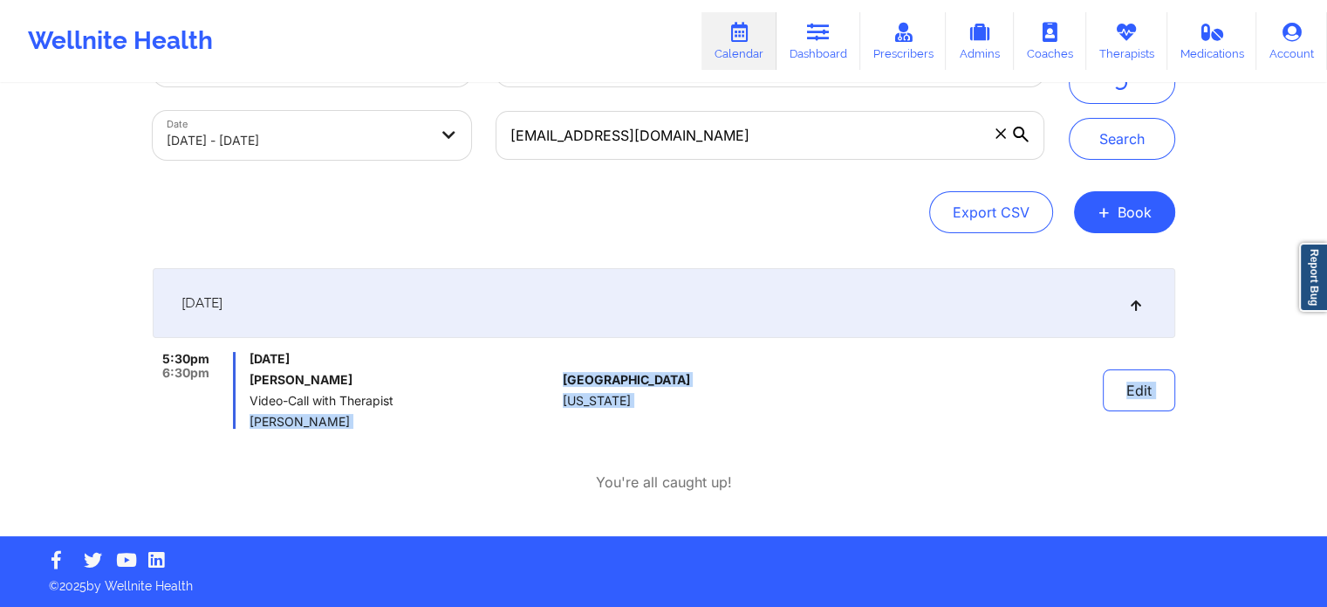
click at [250, 422] on span "[PERSON_NAME]" at bounding box center [403, 422] width 306 height 14
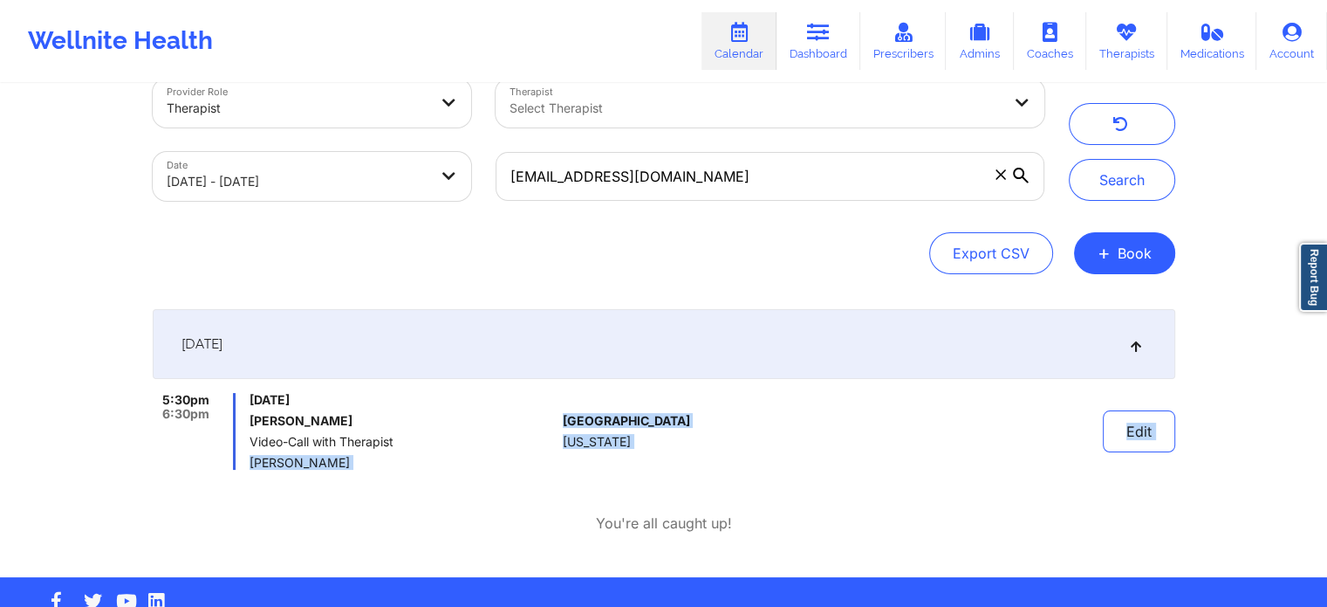
scroll to position [0, 0]
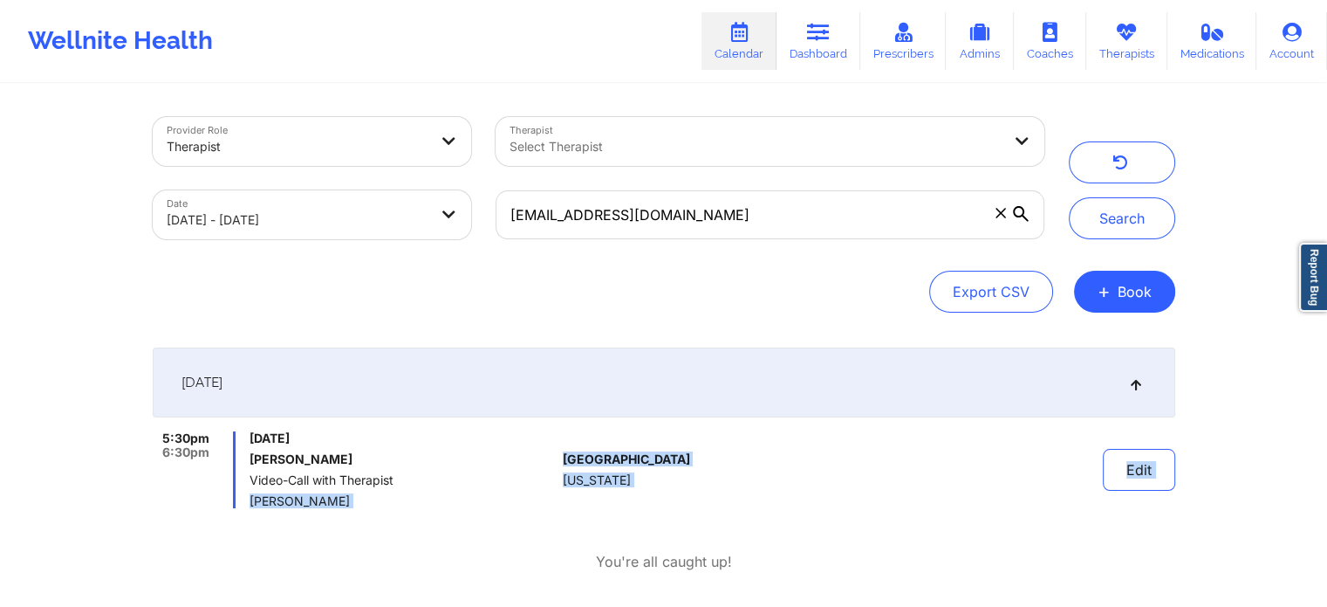
click at [356, 233] on body "Wellnite Health Calendar Dashboard Prescribers Admins Coaches Therapists Medica…" at bounding box center [663, 303] width 1327 height 607
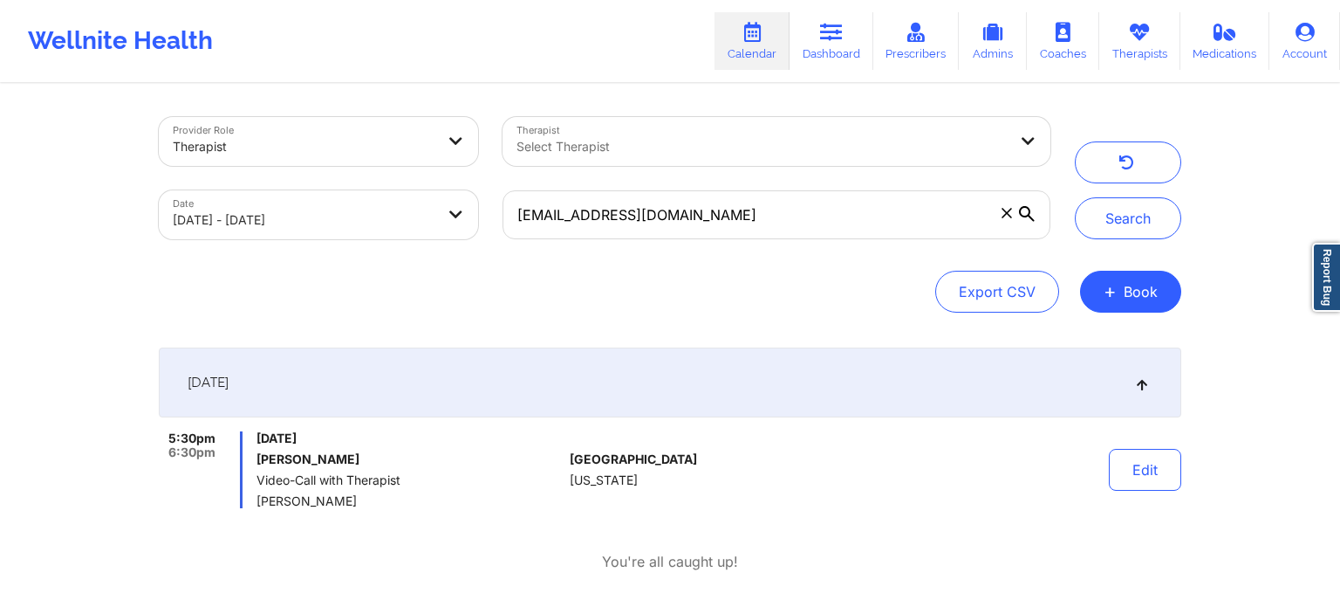
select select "2025-8"
select select "2025-9"
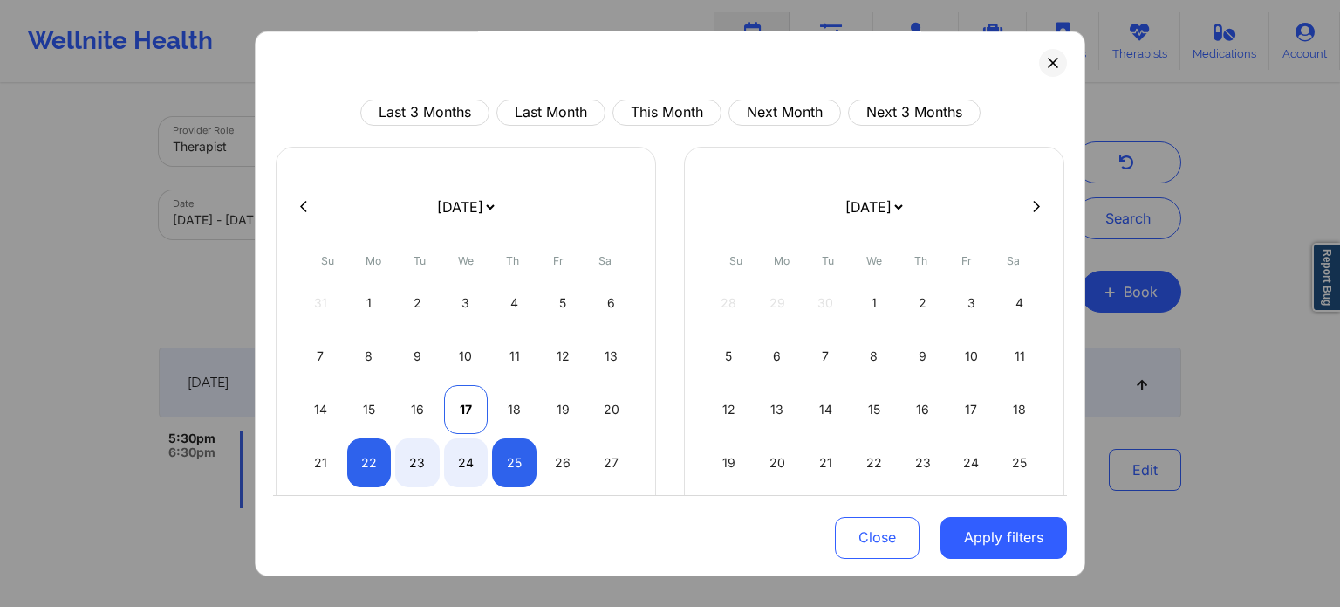
click at [466, 409] on div "17" at bounding box center [466, 409] width 45 height 49
select select "2025-8"
select select "2025-9"
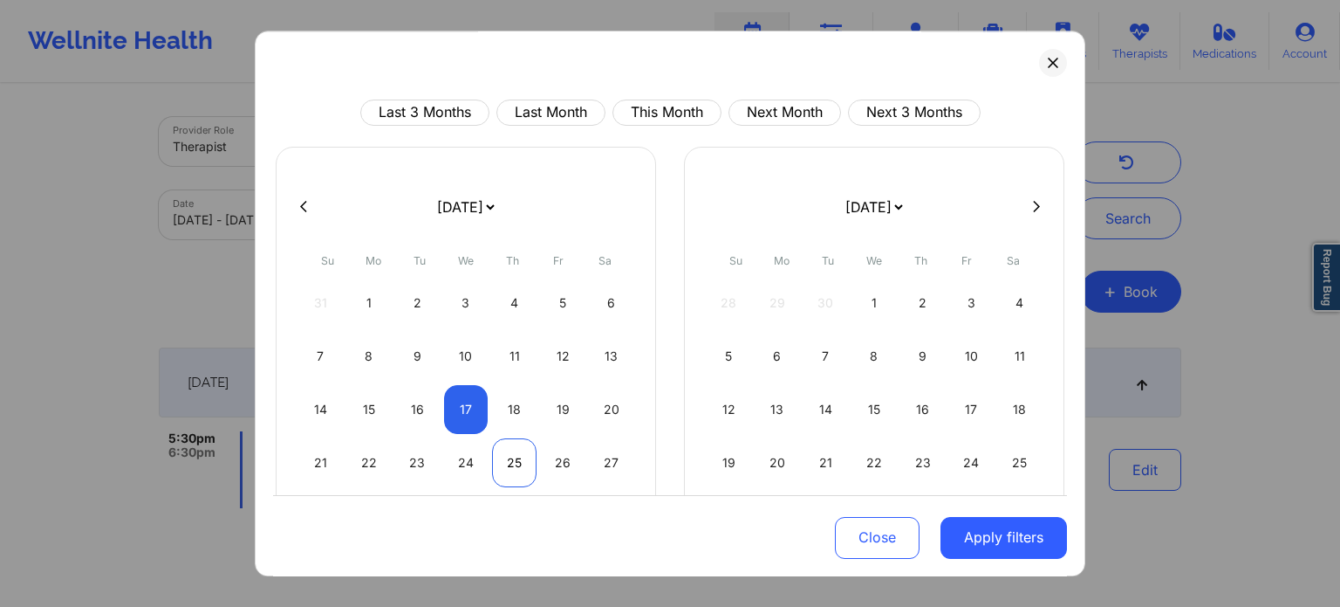
select select "2025-8"
select select "2025-9"
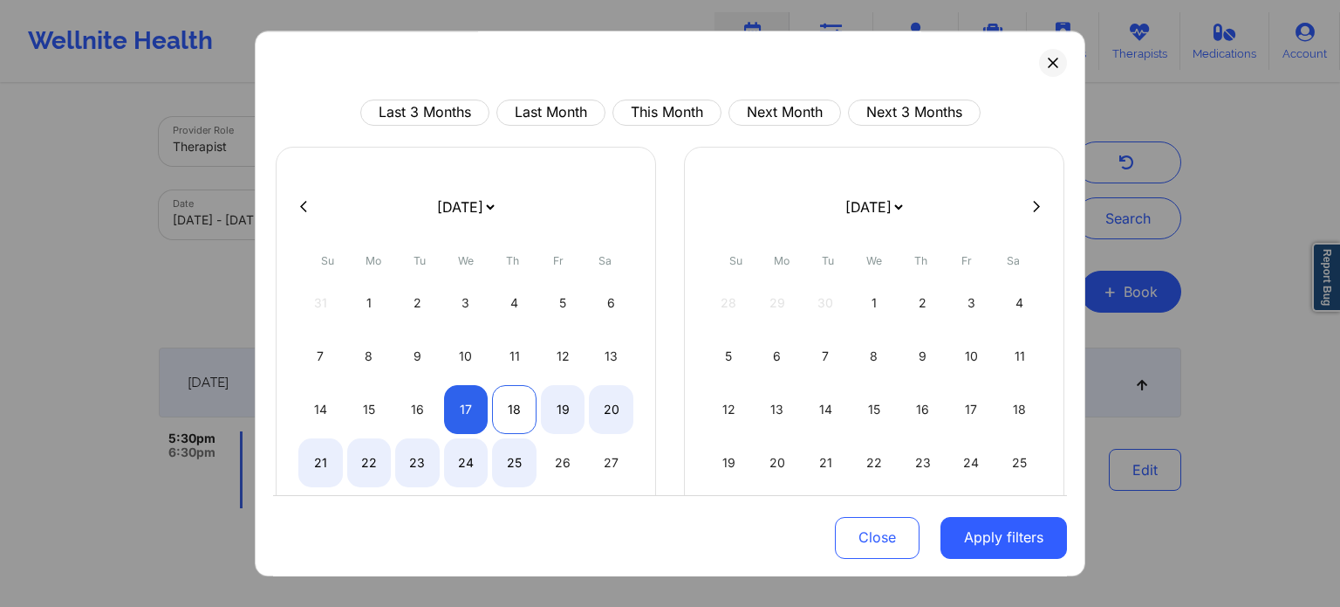
select select "2025-8"
select select "2025-9"
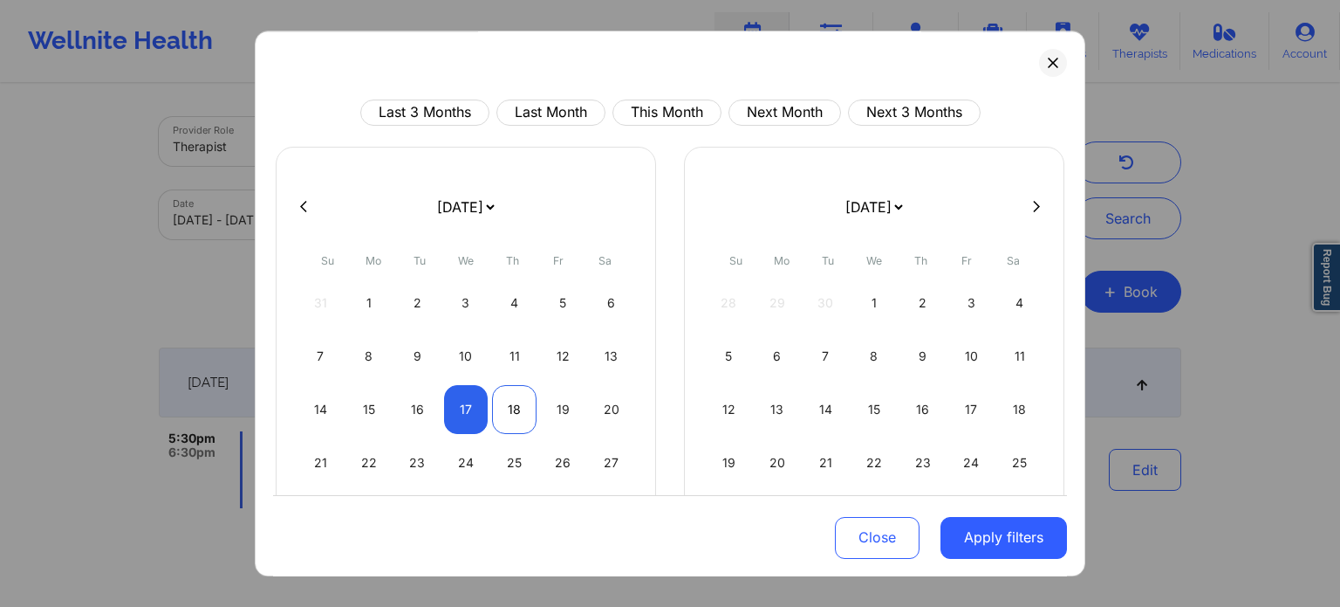
click at [517, 416] on div "18" at bounding box center [514, 409] width 45 height 49
select select "2025-8"
select select "2025-9"
click at [472, 418] on div "17" at bounding box center [466, 409] width 45 height 49
select select "2025-8"
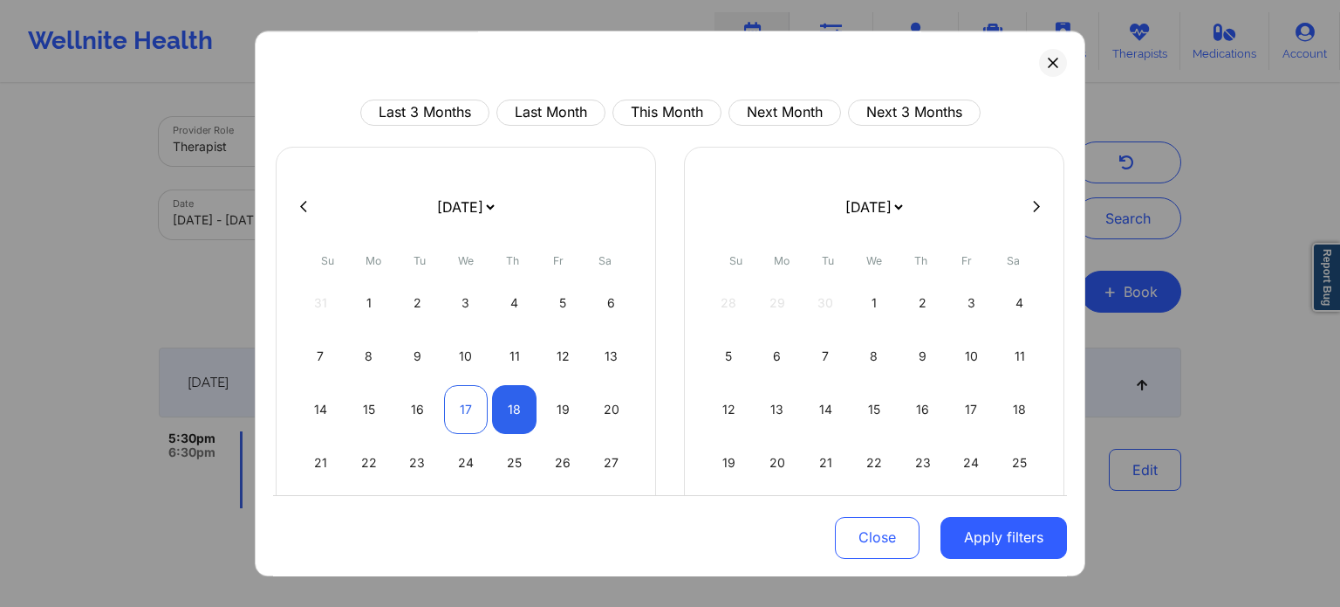
select select "2025-9"
click at [472, 418] on div "17" at bounding box center [466, 409] width 45 height 49
select select "2025-8"
select select "2025-9"
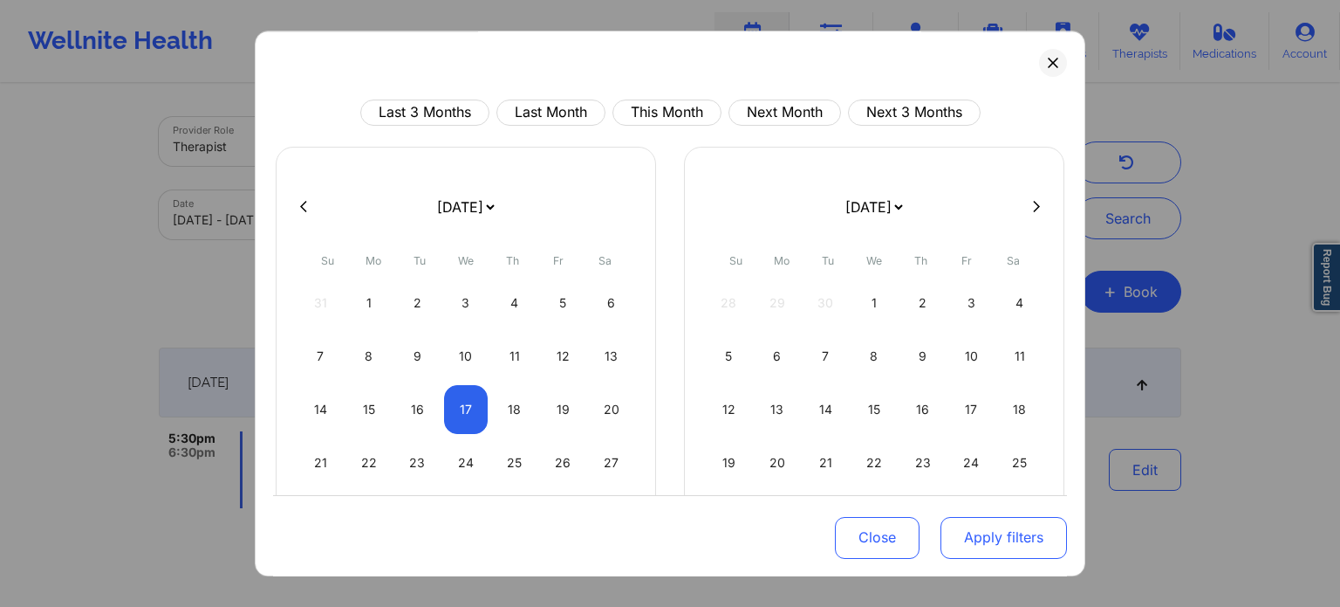
click at [989, 517] on button "Apply filters" at bounding box center [1004, 537] width 127 height 42
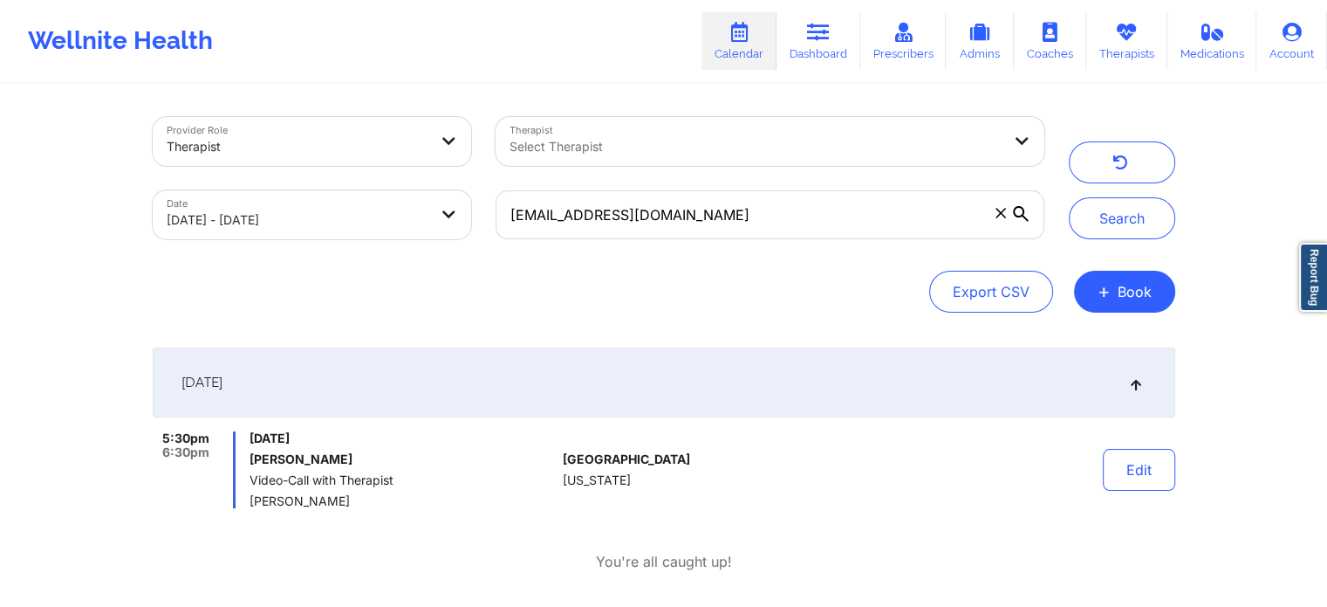
click at [999, 219] on span at bounding box center [1000, 212] width 17 height 17
click at [999, 219] on input "[EMAIL_ADDRESS][DOMAIN_NAME]" at bounding box center [770, 214] width 548 height 49
click at [1099, 225] on button "Search" at bounding box center [1122, 218] width 106 height 42
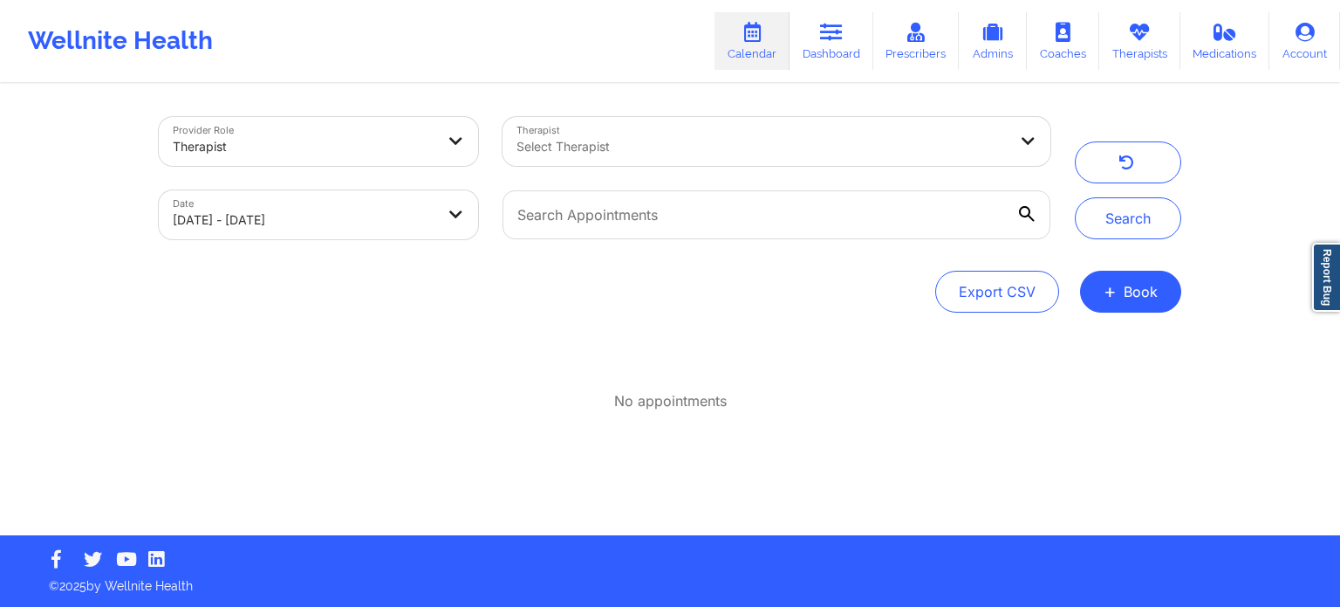
select select "2025-8"
select select "2025-9"
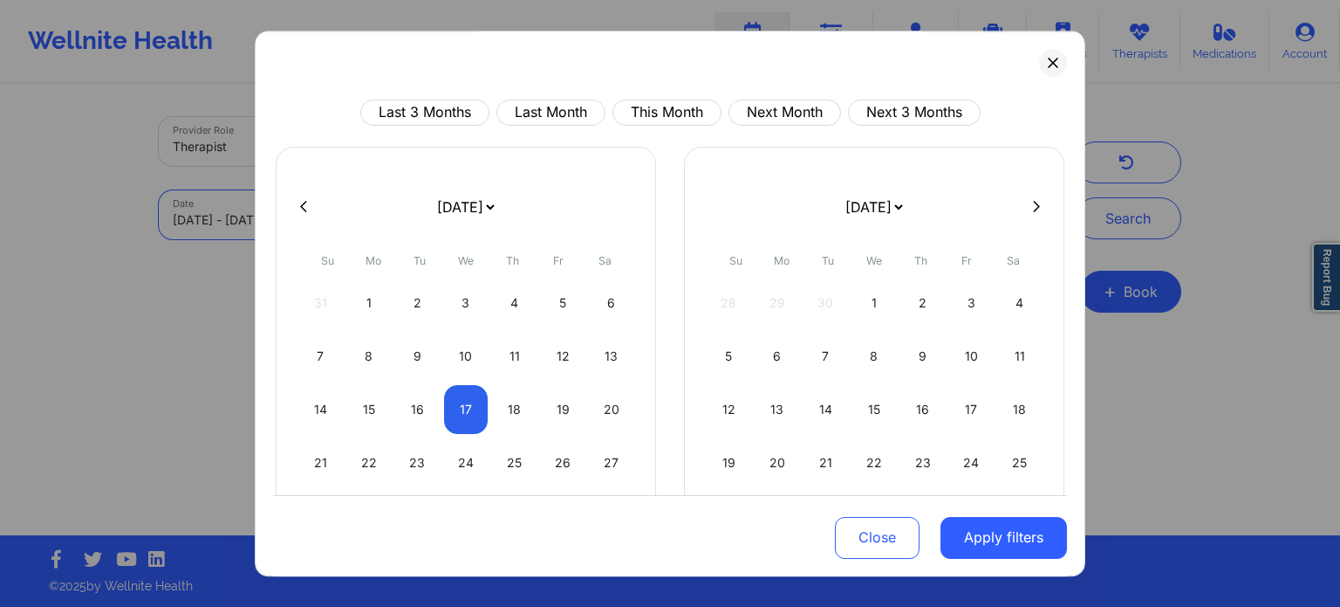
click at [360, 230] on body "Wellnite Health Calendar Dashboard Prescribers Admins Coaches Therapists Medica…" at bounding box center [670, 303] width 1340 height 607
click at [511, 408] on div "18" at bounding box center [514, 409] width 45 height 49
select select "2025-8"
select select "2025-9"
click at [463, 411] on div "17" at bounding box center [466, 409] width 45 height 49
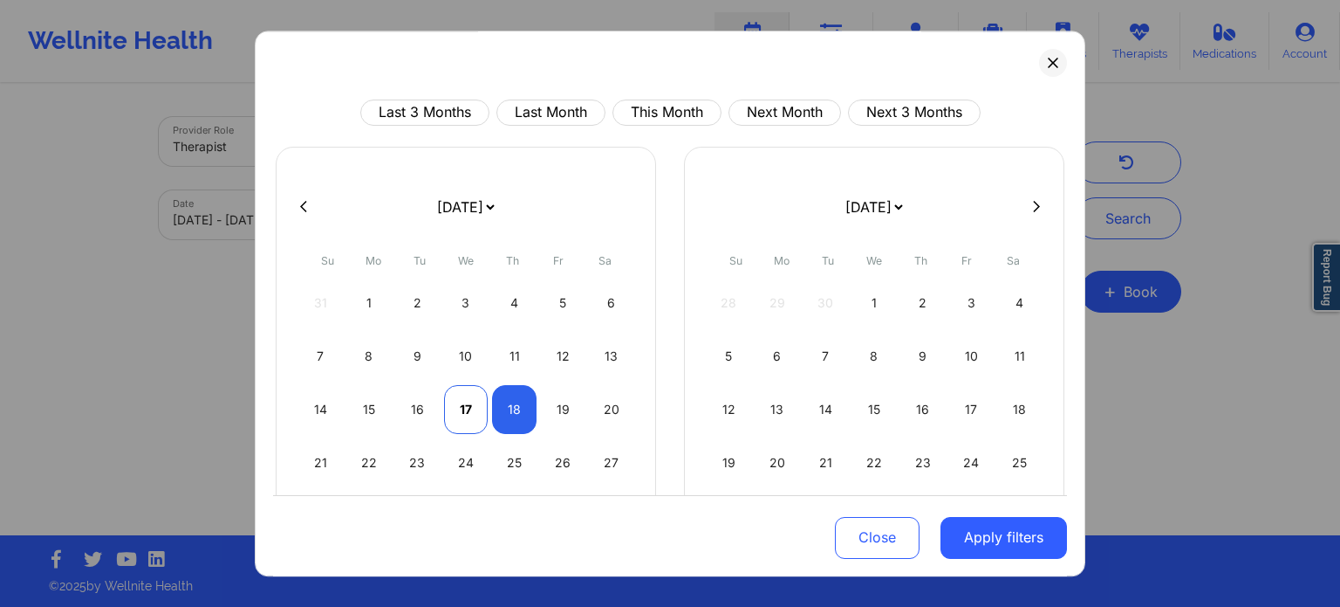
select select "2025-8"
select select "2025-9"
select select "2025-8"
select select "2025-9"
click at [504, 412] on div "18" at bounding box center [514, 409] width 45 height 49
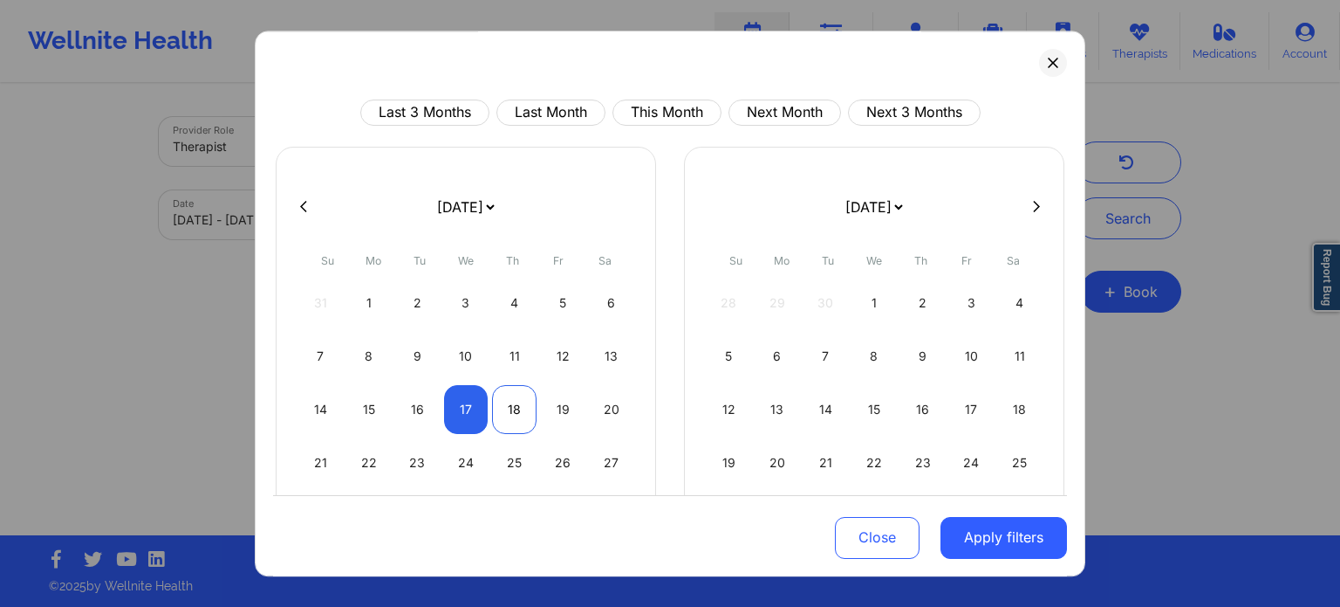
select select "2025-8"
select select "2025-9"
click at [1004, 525] on button "Apply filters" at bounding box center [1004, 537] width 127 height 42
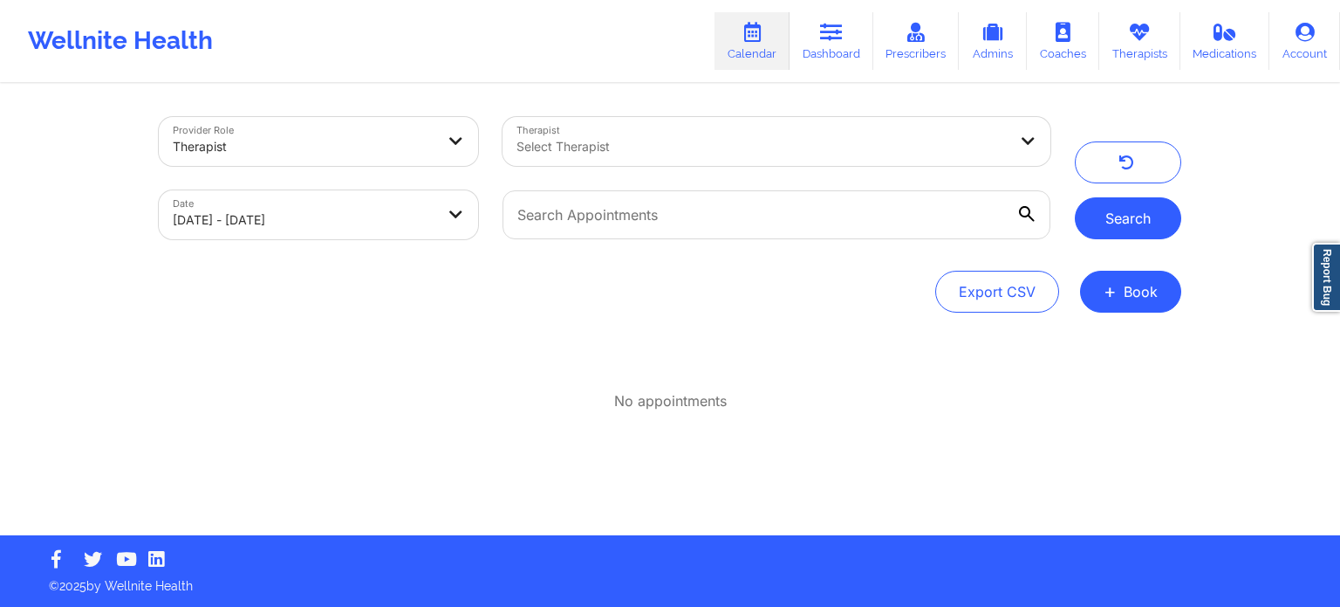
click at [1157, 220] on button "Search" at bounding box center [1128, 218] width 106 height 42
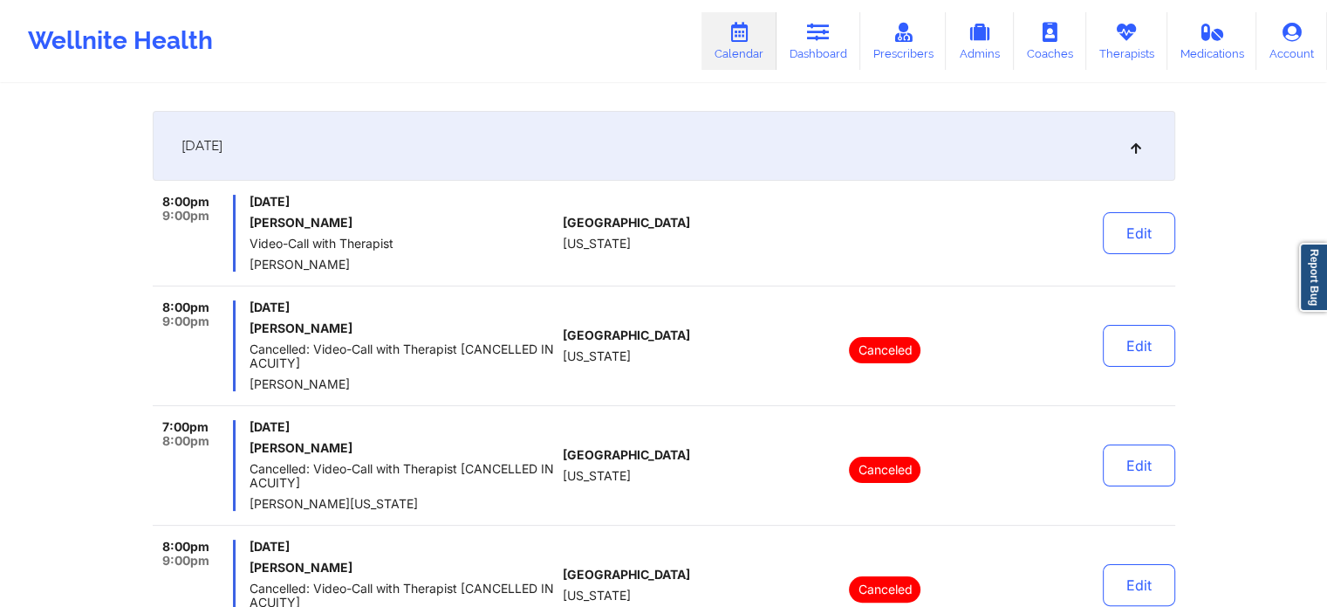
scroll to position [262, 0]
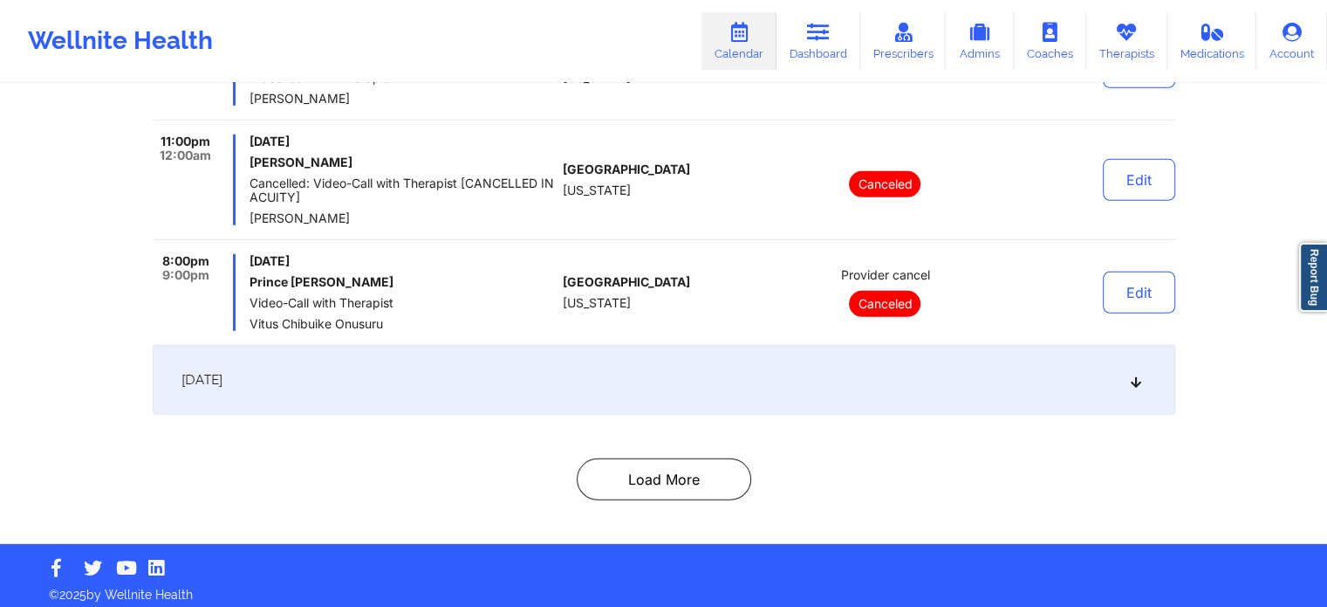
click at [553, 366] on div "[DATE]" at bounding box center [664, 380] width 1023 height 70
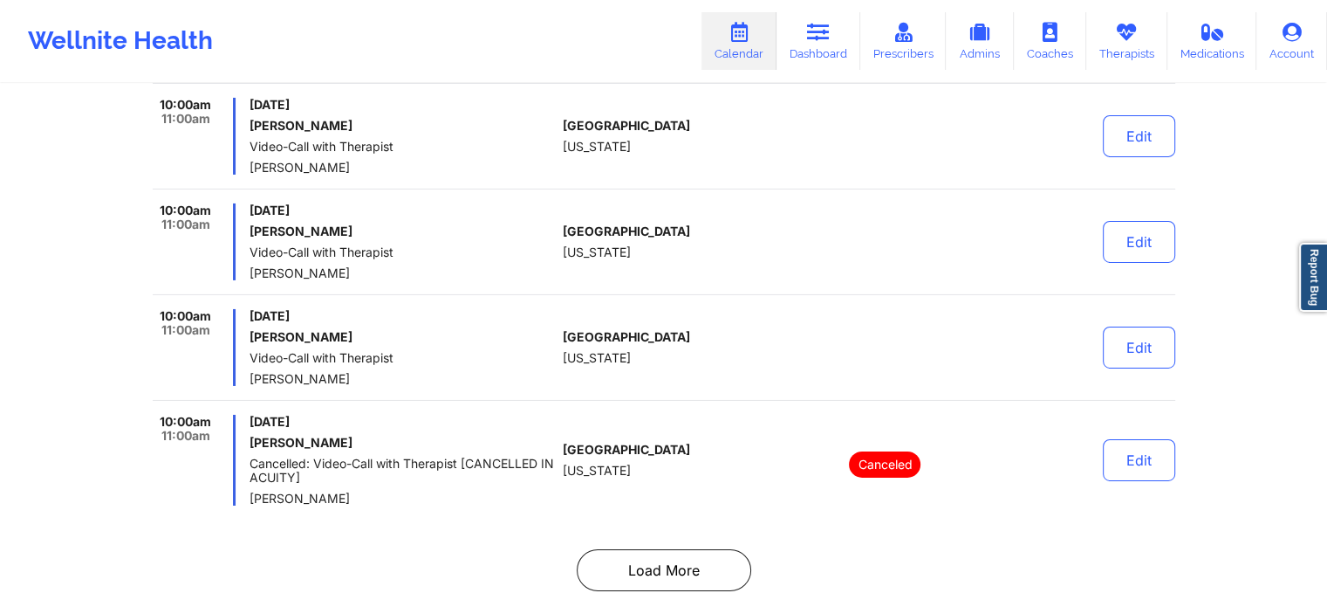
scroll to position [6024, 0]
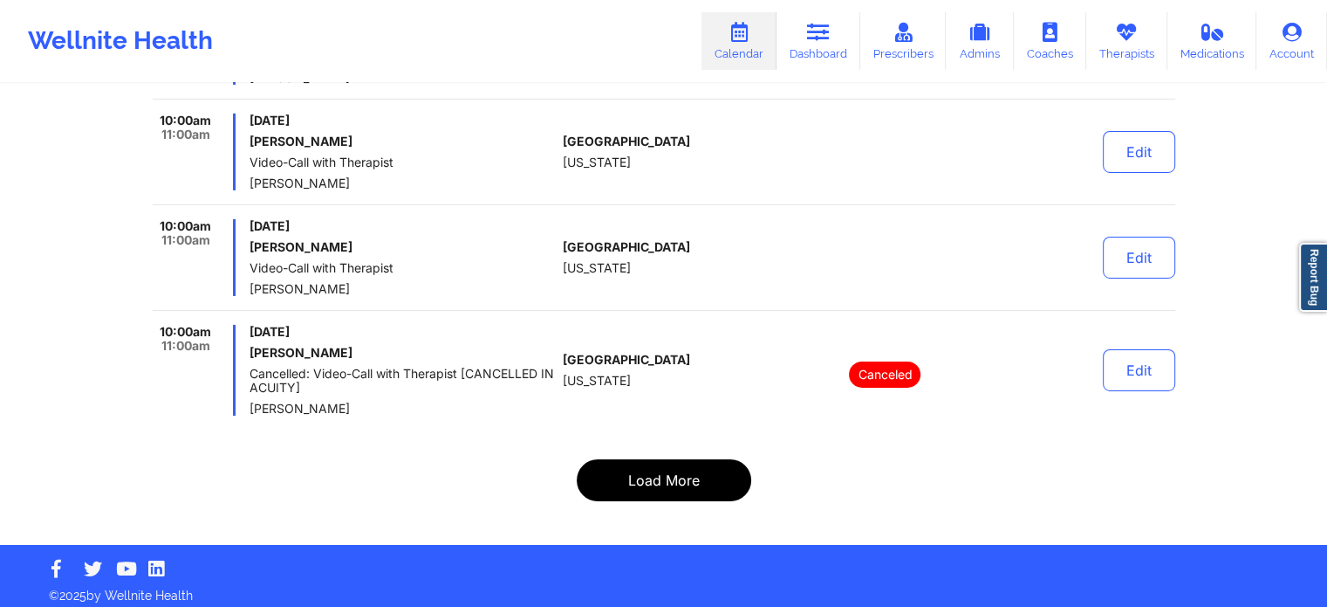
click at [674, 484] on button "Load More" at bounding box center [664, 480] width 175 height 42
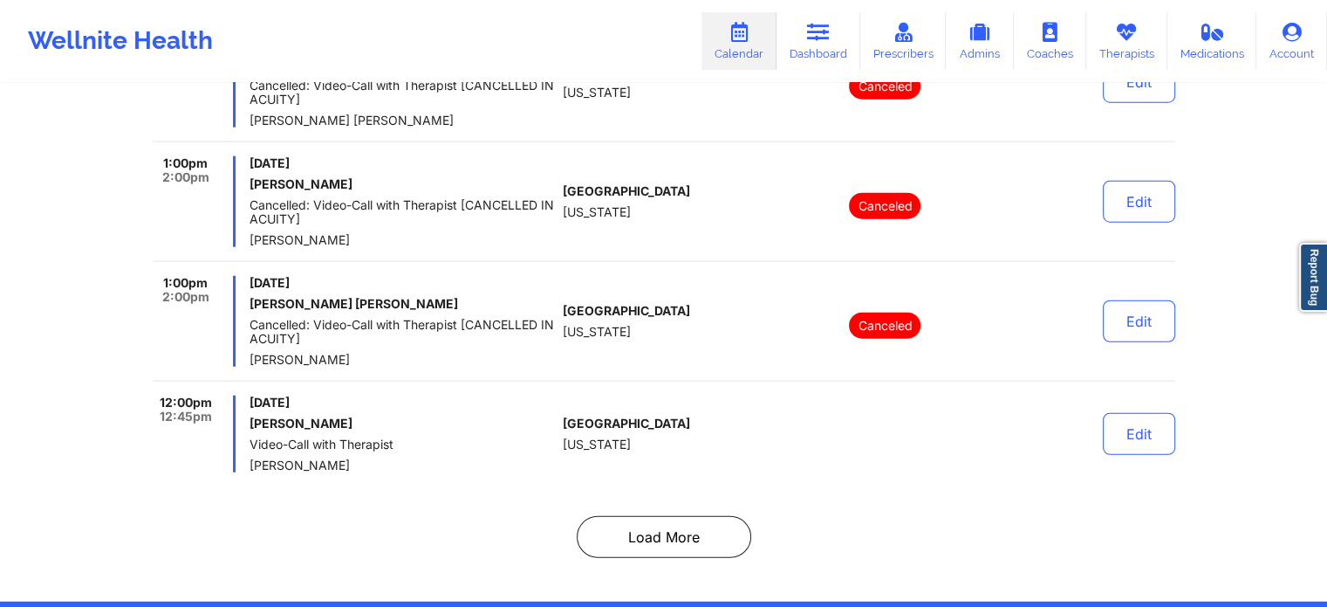
scroll to position [11125, 0]
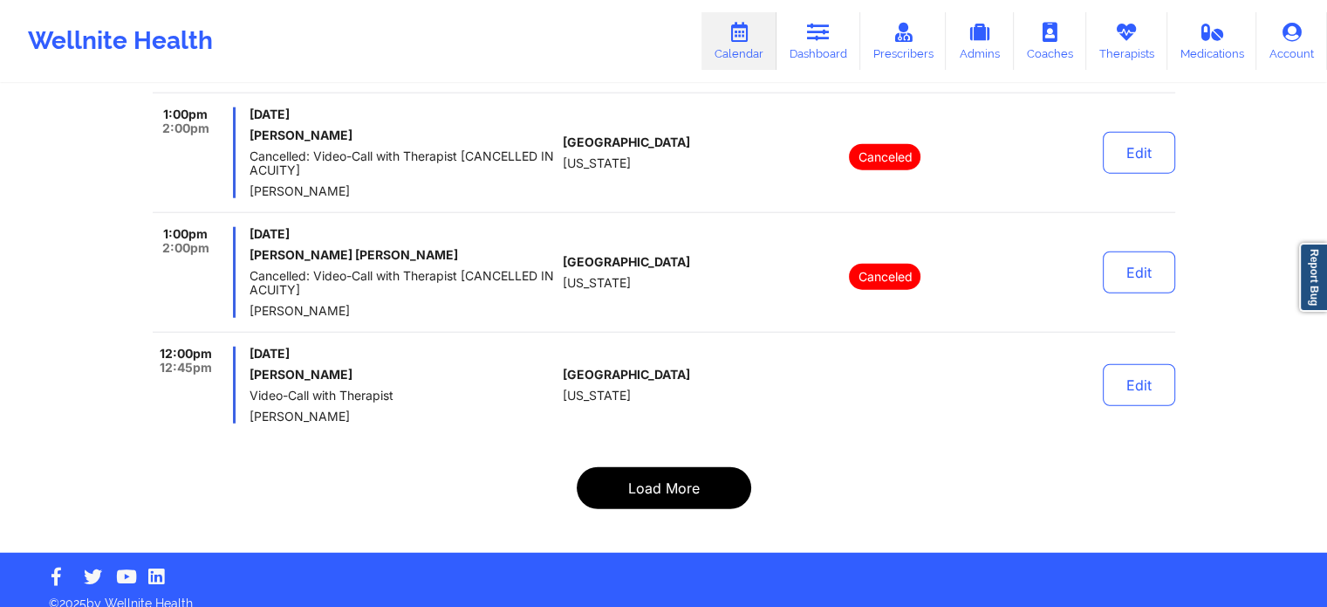
click at [695, 470] on button "Load More" at bounding box center [664, 488] width 175 height 42
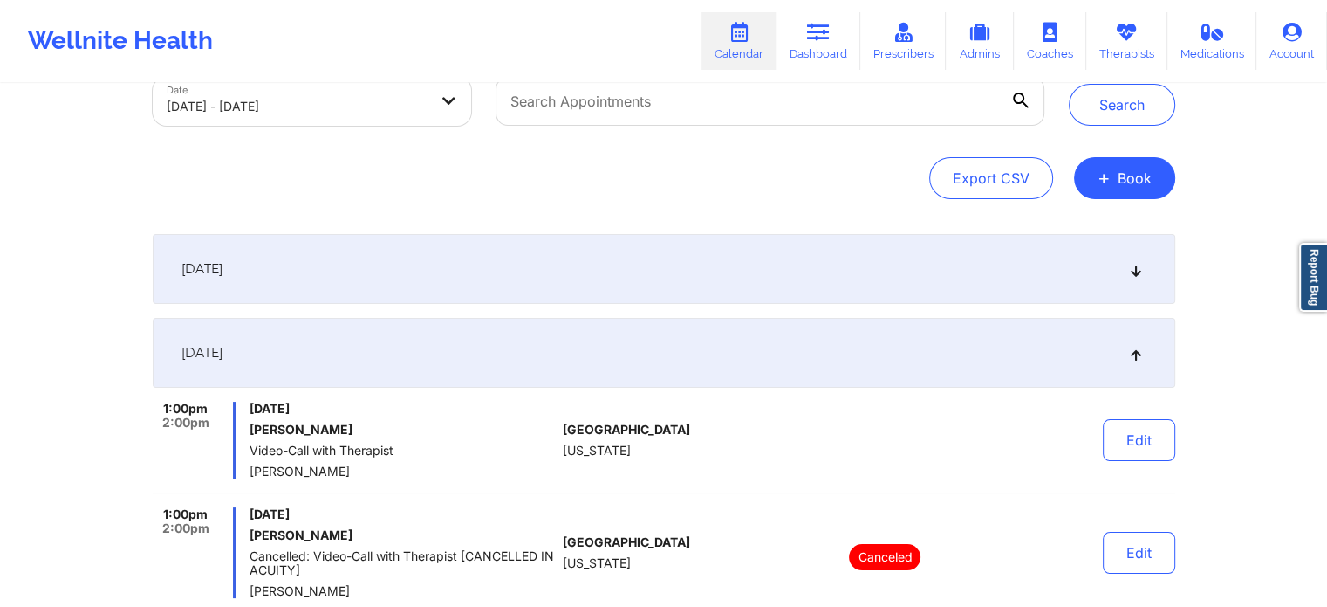
scroll to position [0, 0]
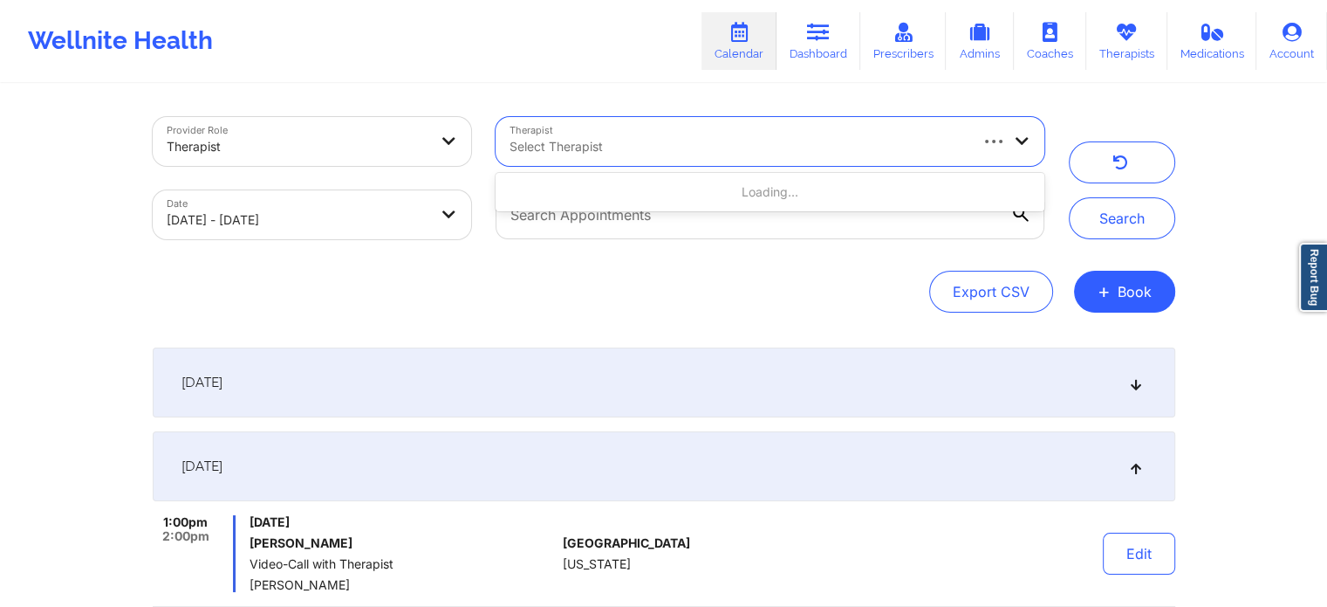
click at [687, 130] on div "Select Therapist" at bounding box center [732, 141] width 472 height 49
click at [1159, 298] on button "+ Book" at bounding box center [1124, 292] width 101 height 42
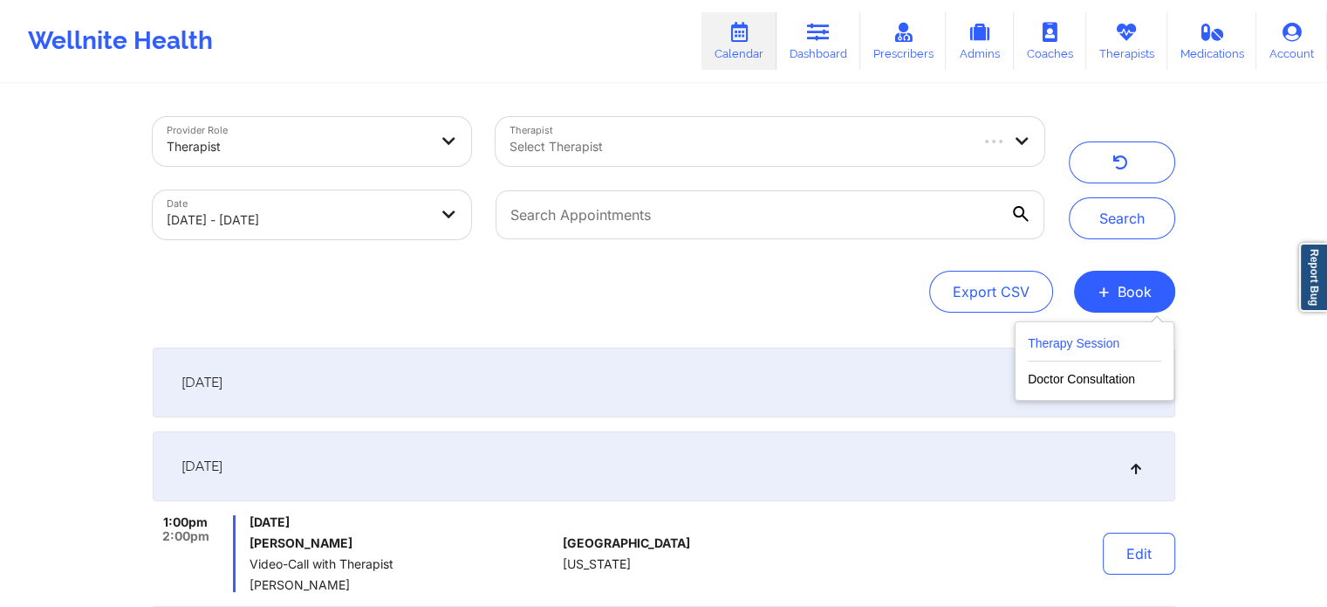
click at [1082, 345] on button "Therapy Session" at bounding box center [1095, 346] width 134 height 29
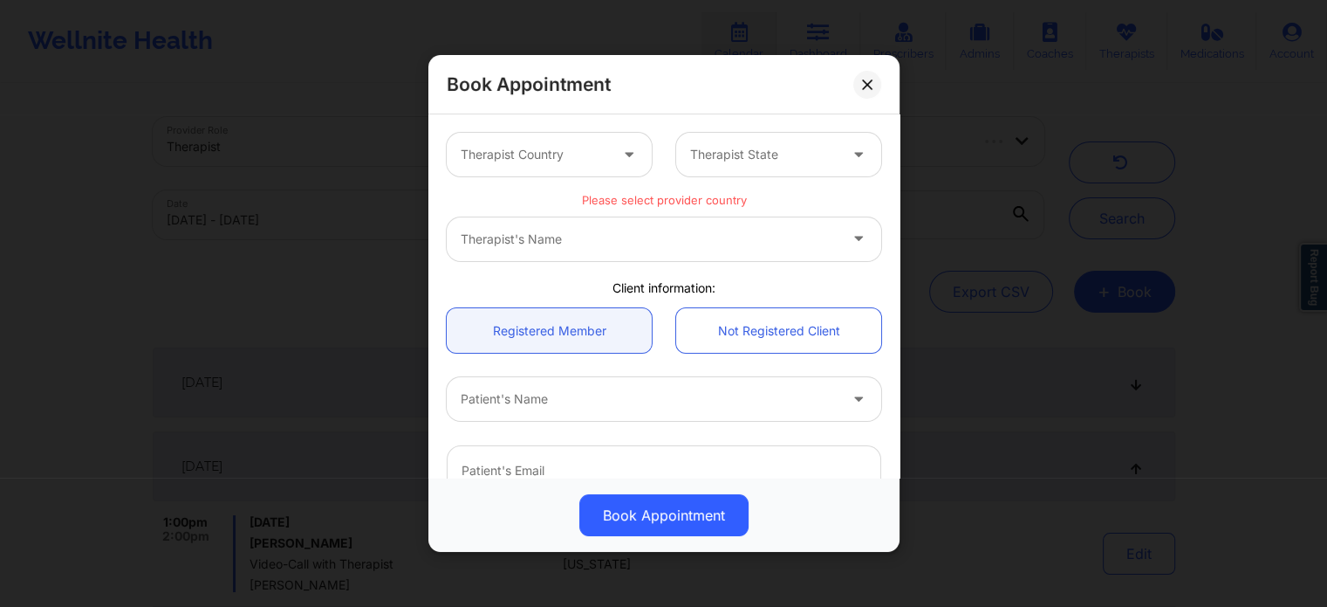
click at [614, 158] on div at bounding box center [631, 155] width 42 height 44
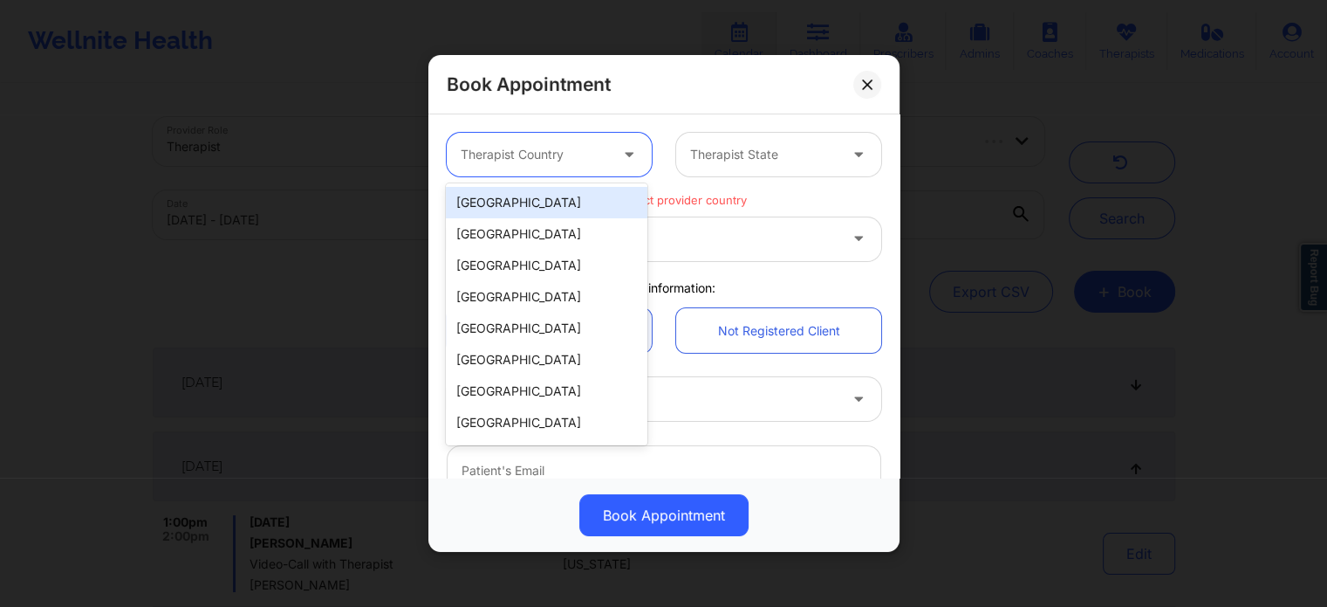
click at [593, 209] on div "[GEOGRAPHIC_DATA]" at bounding box center [546, 202] width 201 height 31
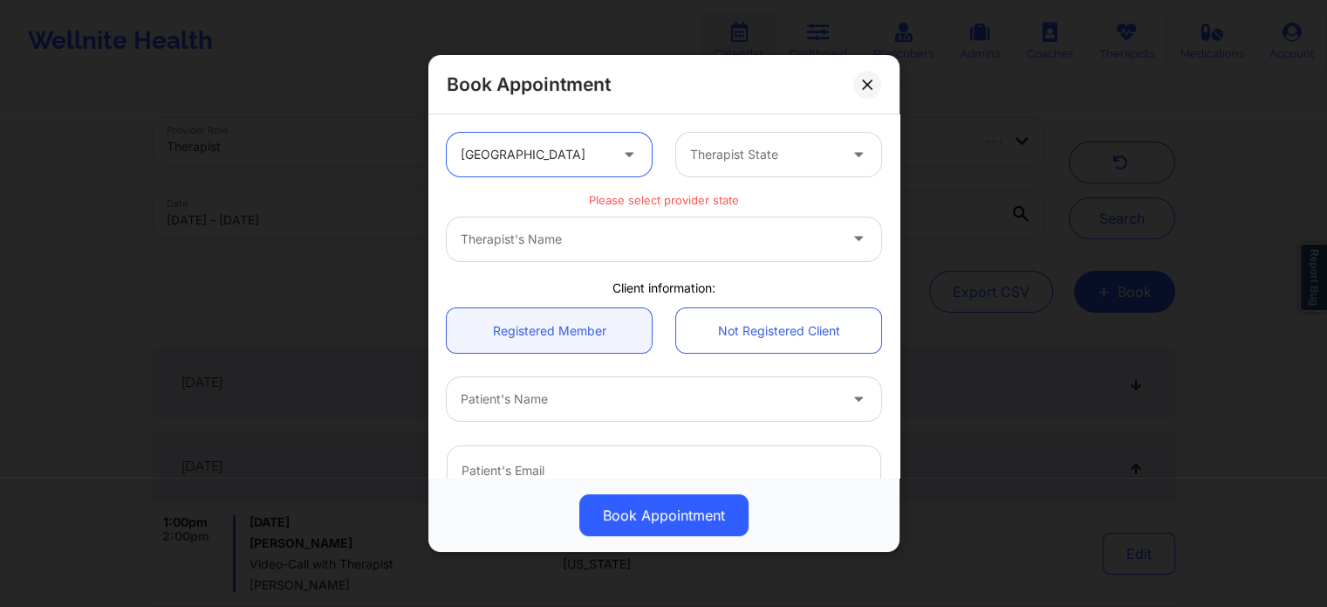
click at [745, 167] on div "Therapist State" at bounding box center [757, 155] width 163 height 44
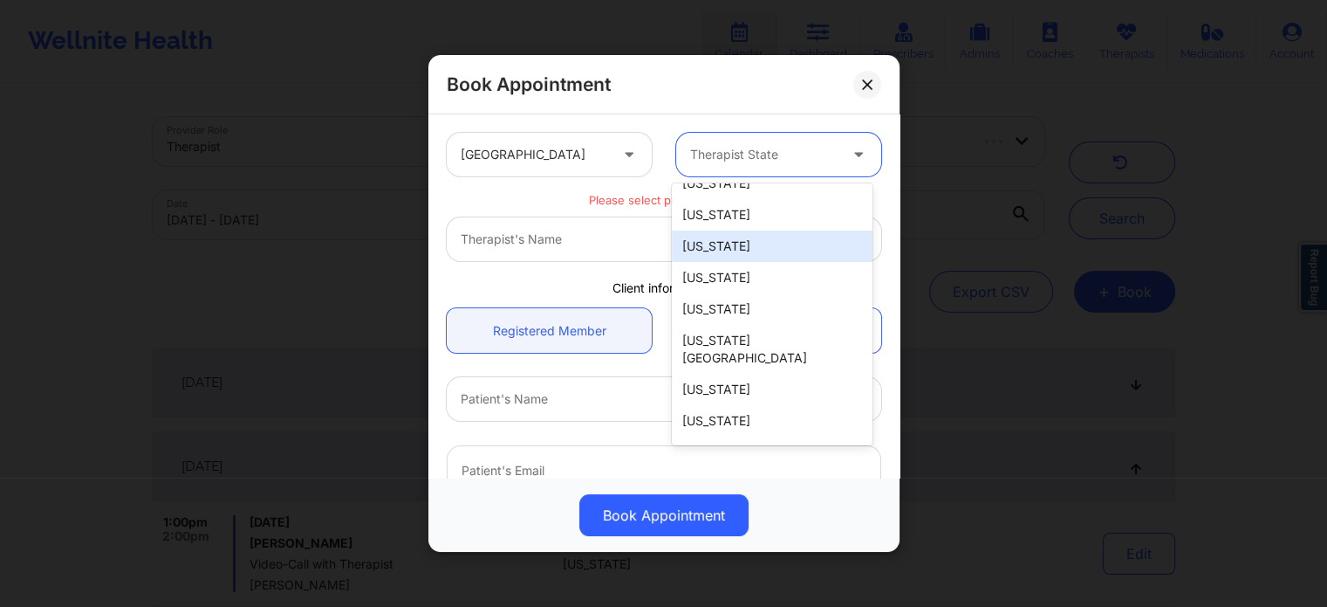
scroll to position [175, 0]
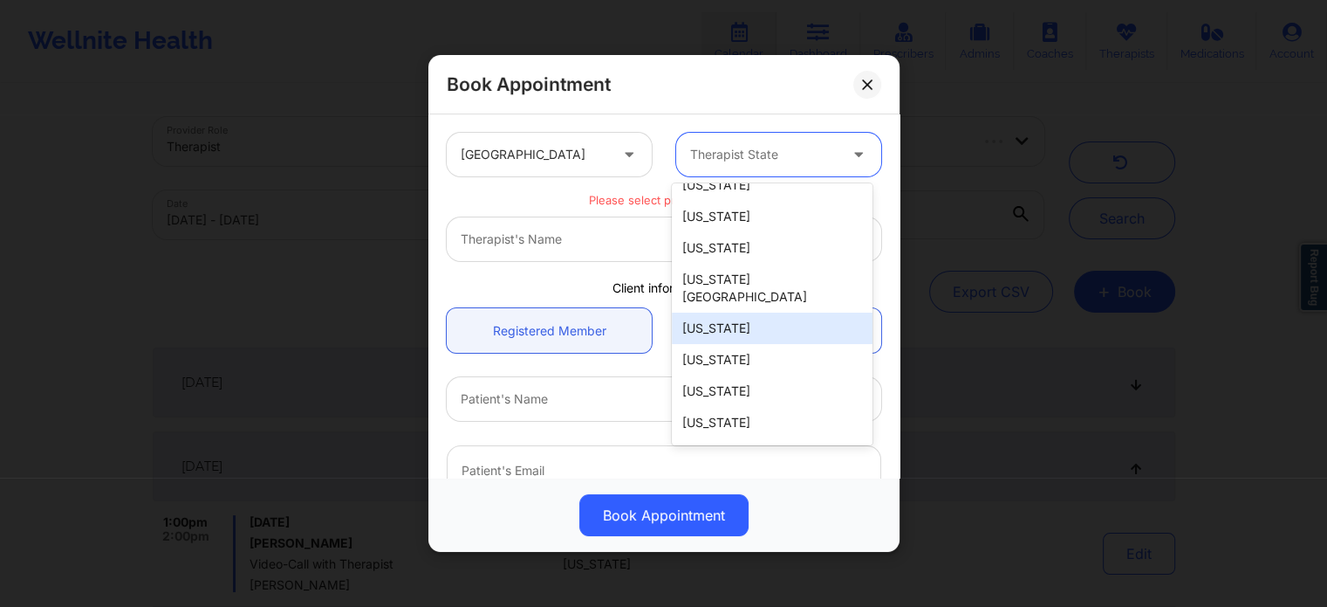
click at [751, 312] on div "[US_STATE]" at bounding box center [772, 327] width 201 height 31
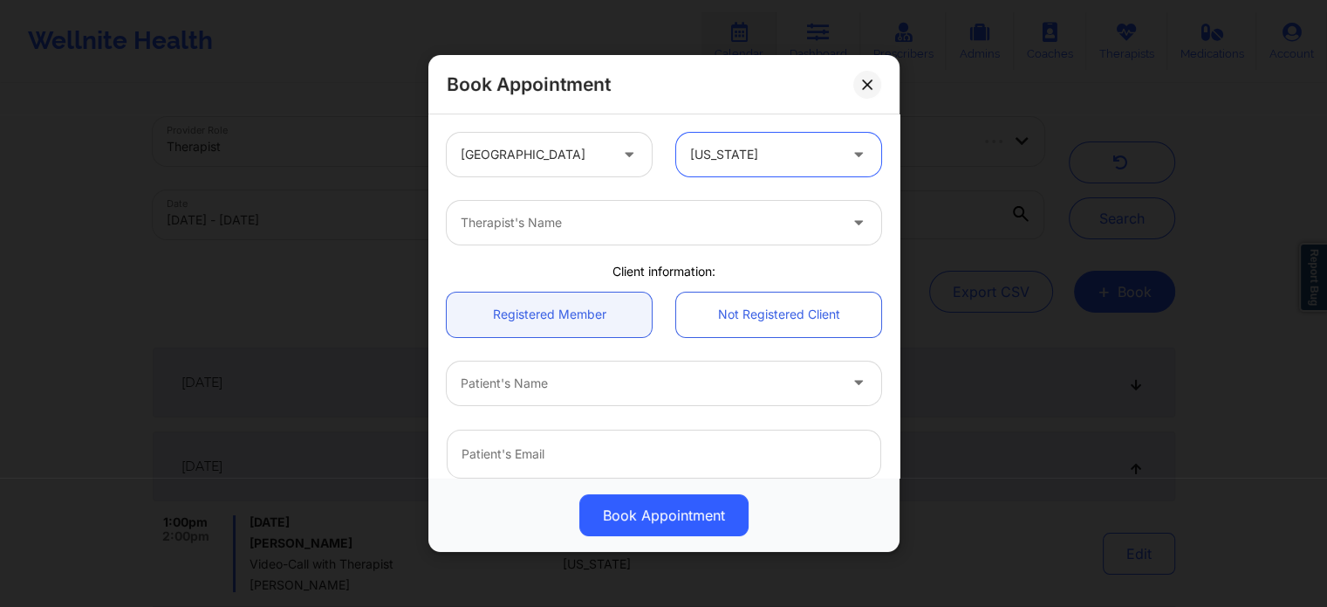
click at [595, 219] on div at bounding box center [649, 222] width 377 height 21
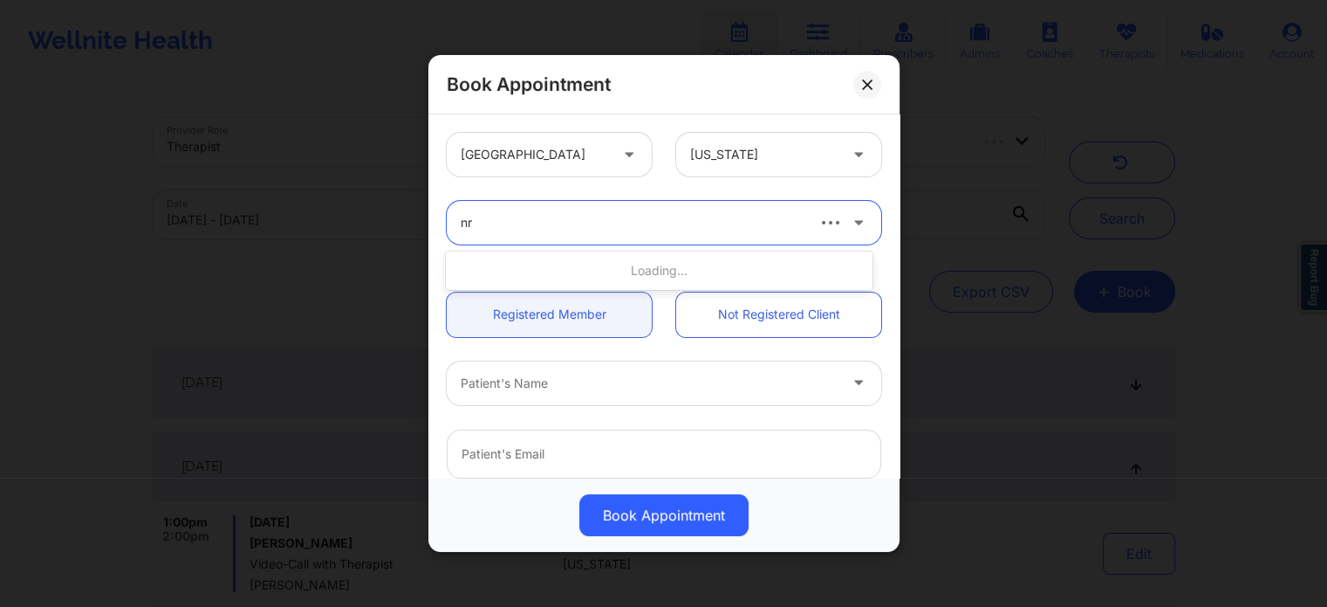
type input "n"
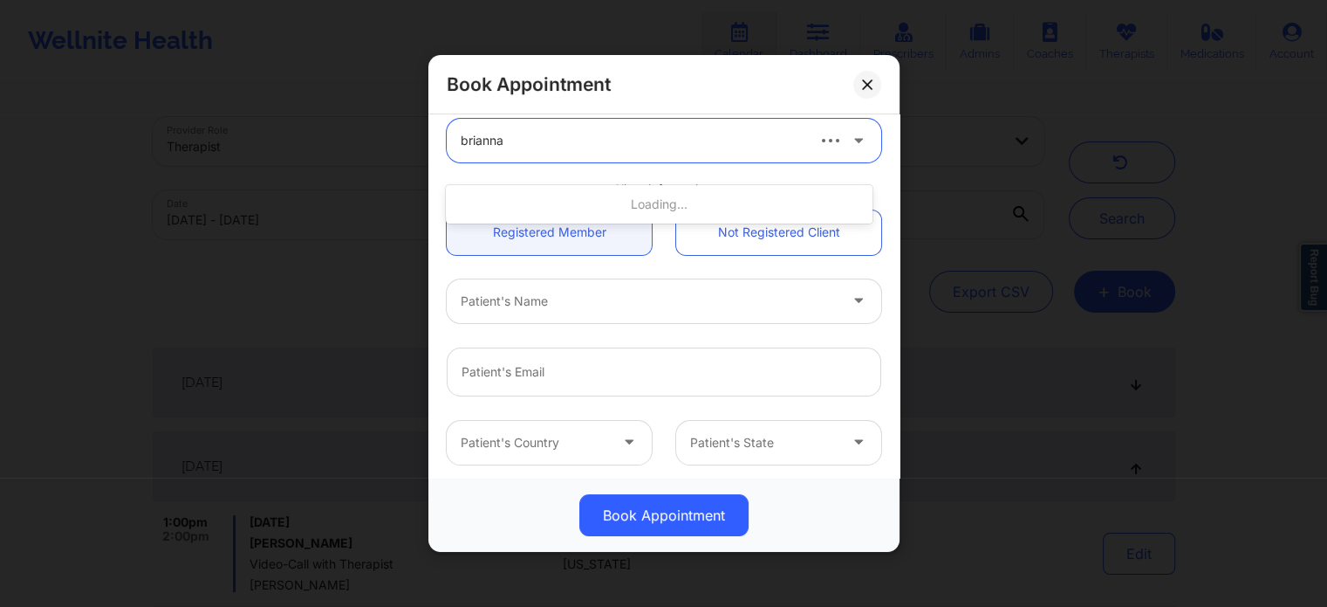
scroll to position [0, 0]
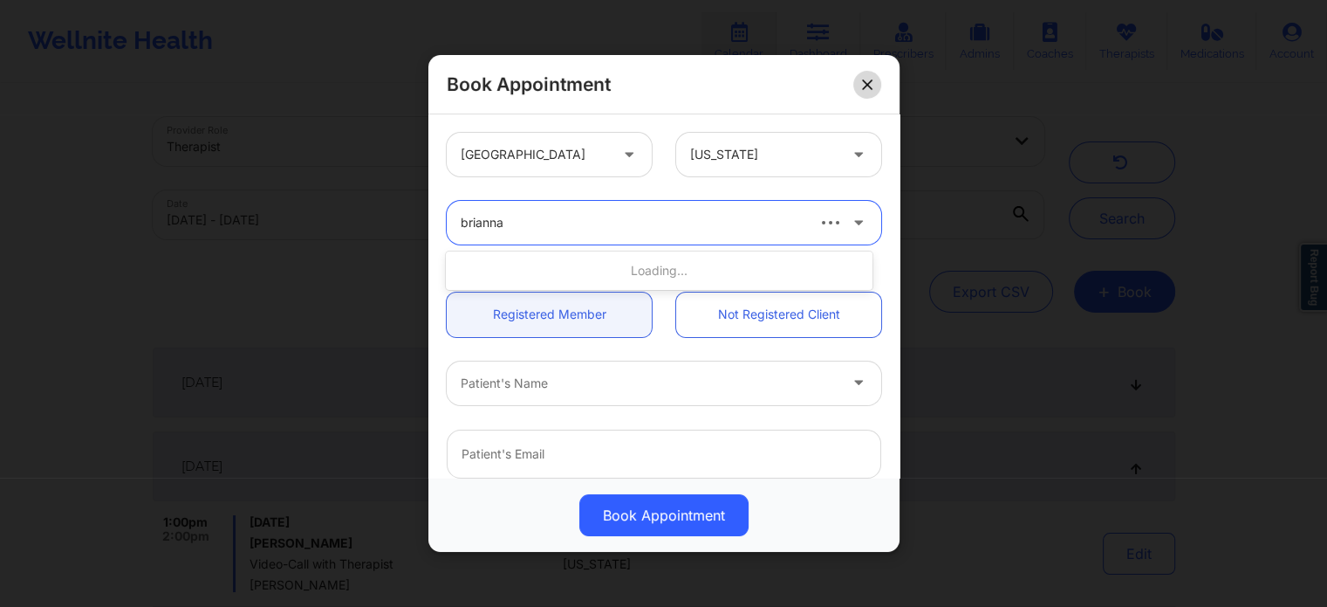
type input "brianna"
click at [863, 79] on icon at bounding box center [867, 84] width 10 height 10
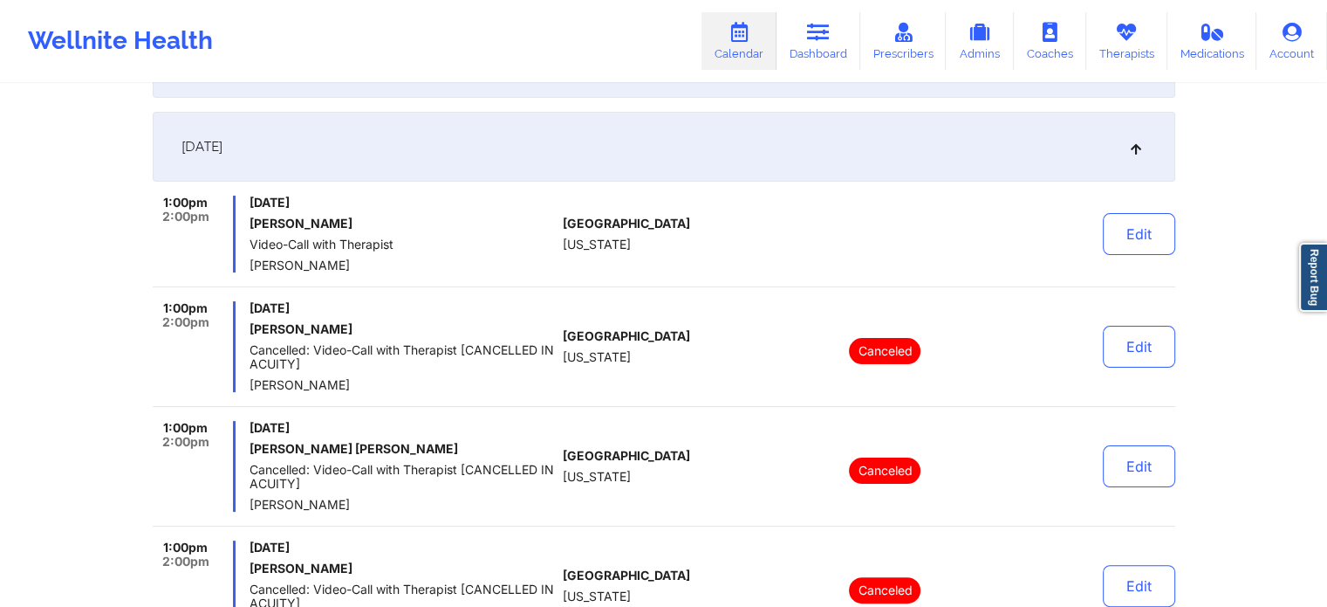
scroll to position [175, 0]
